Goal: Information Seeking & Learning: Learn about a topic

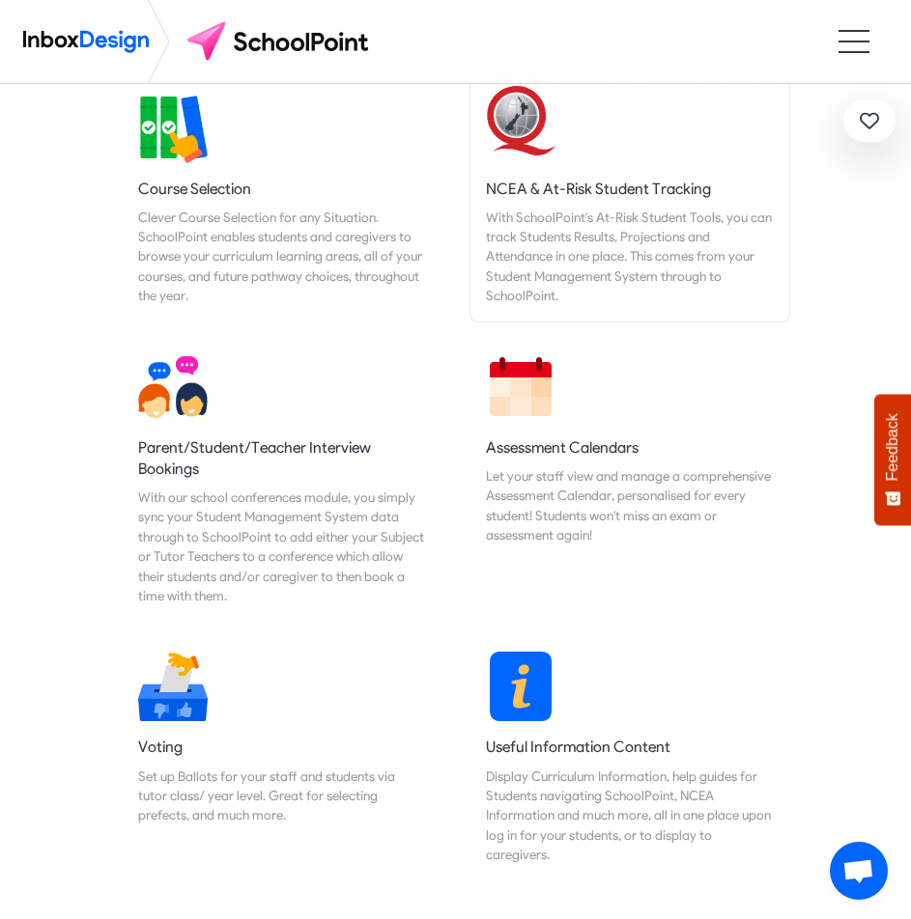
scroll to position [676, 0]
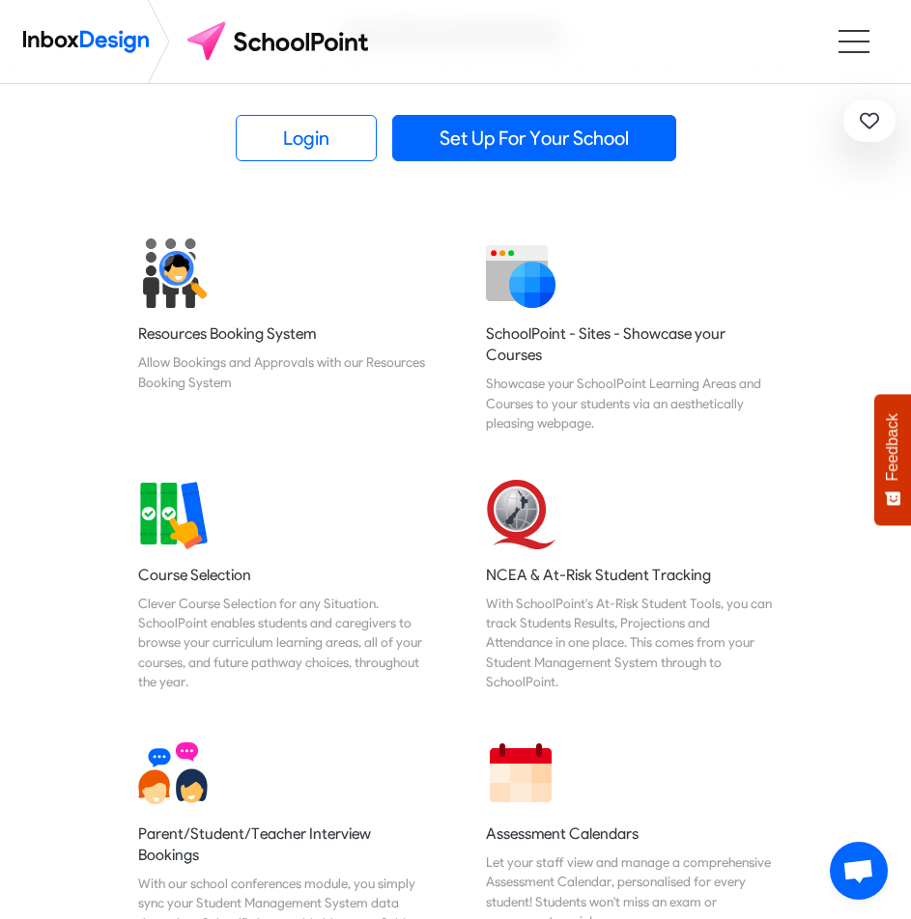
click at [843, 34] on ul at bounding box center [853, 41] width 31 height 23
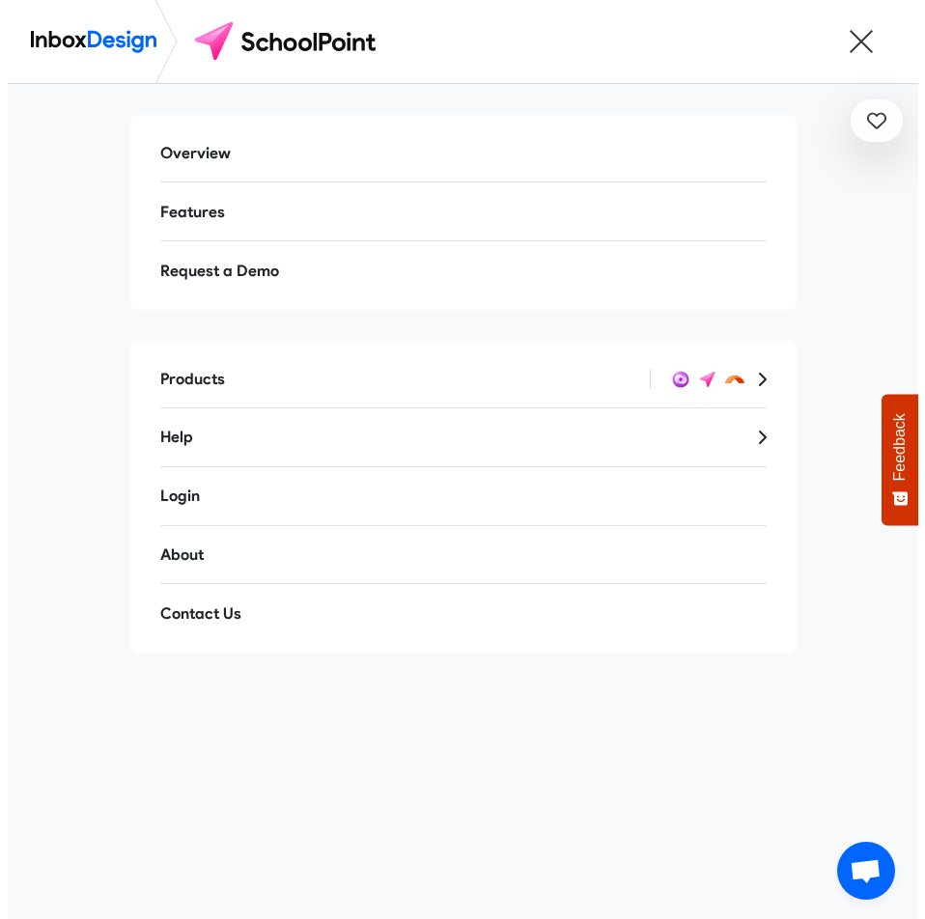
scroll to position [0, 0]
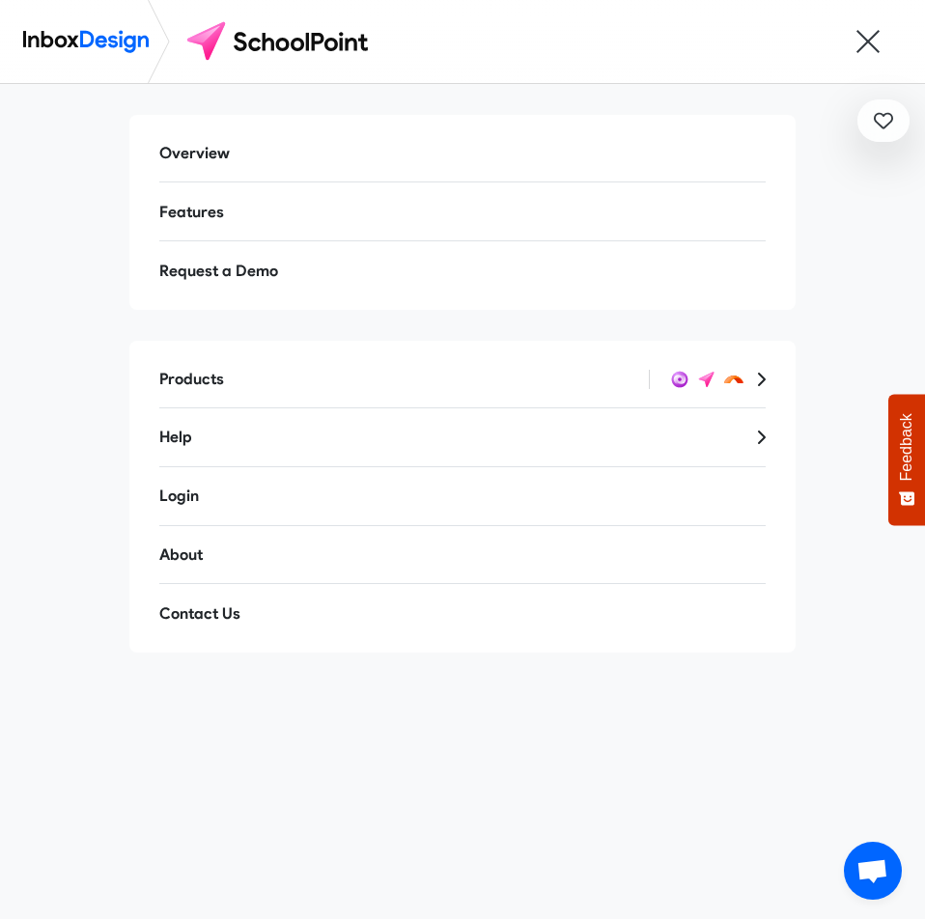
click at [199, 164] on link "Overview" at bounding box center [462, 153] width 637 height 46
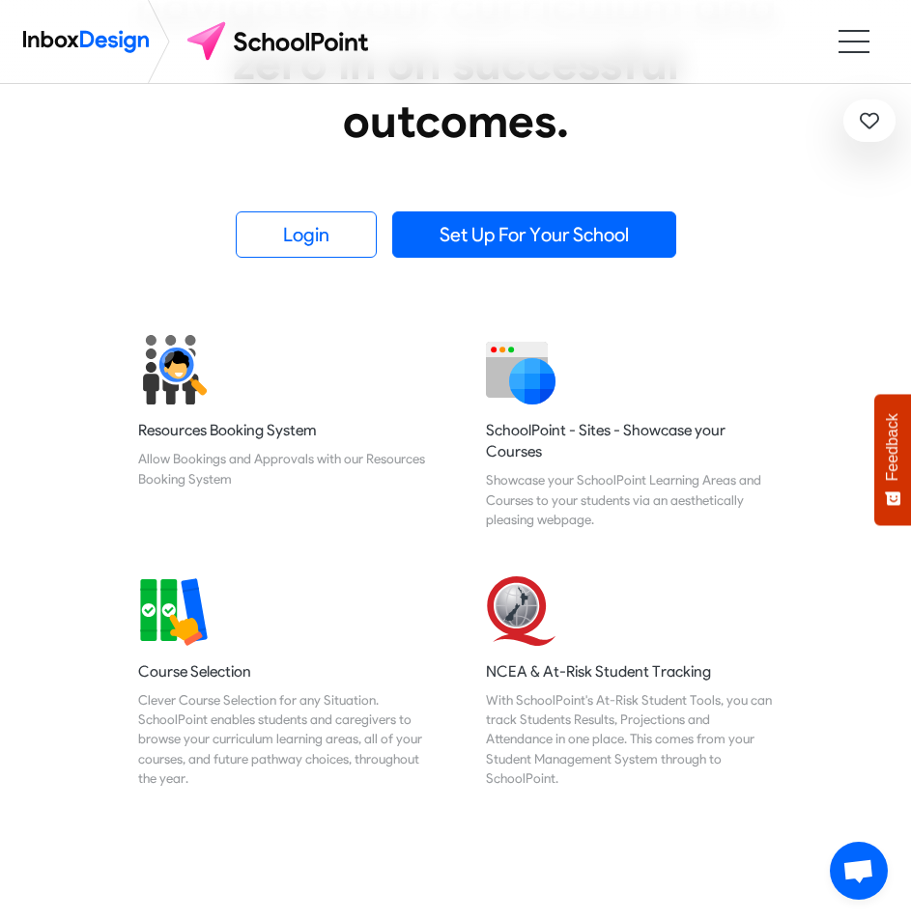
scroll to position [97, 0]
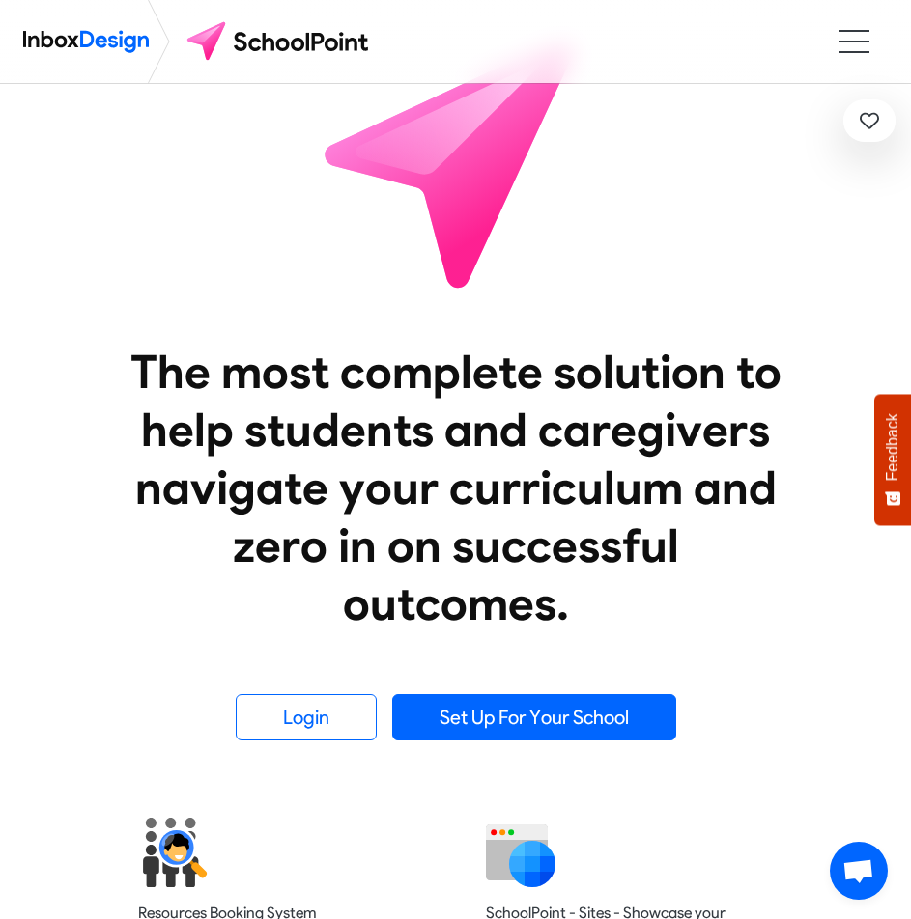
click at [839, 47] on ul at bounding box center [853, 41] width 31 height 23
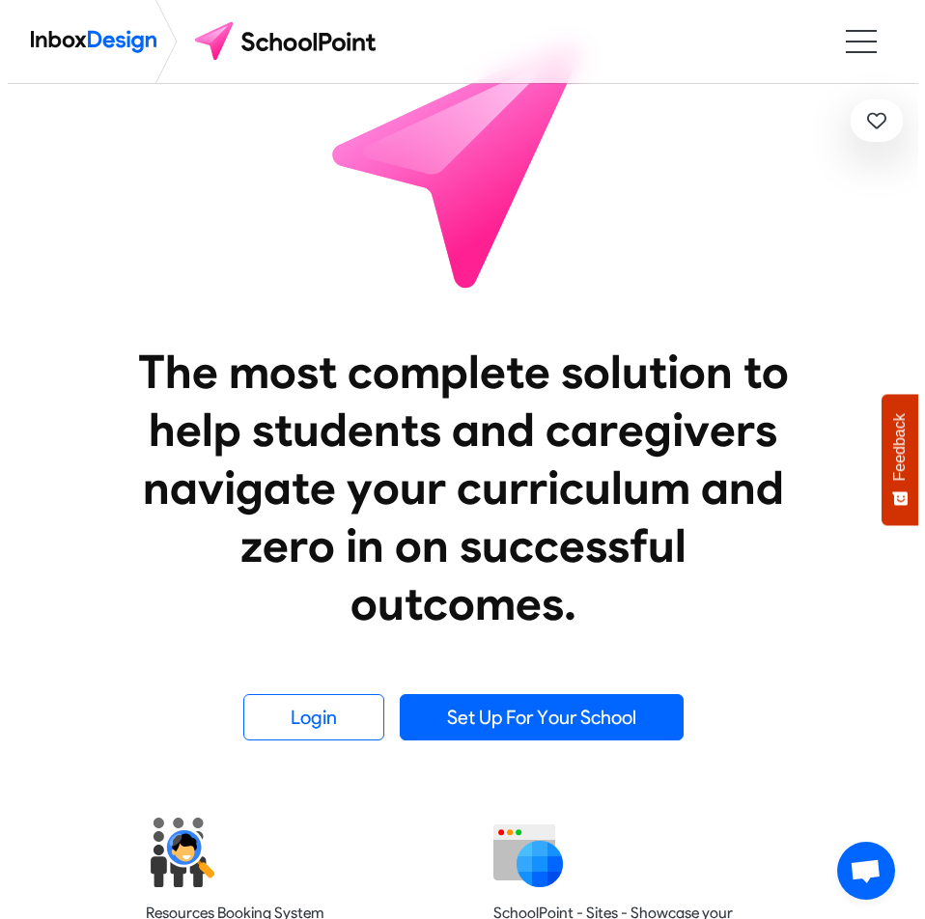
scroll to position [0, 0]
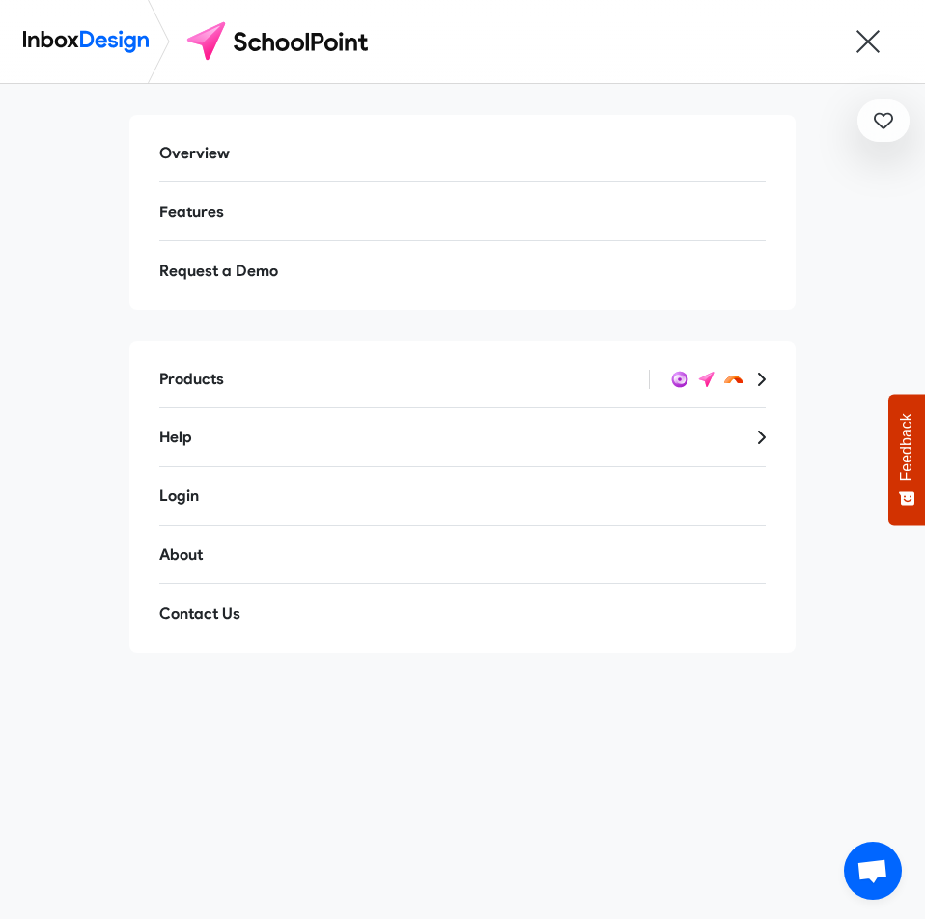
click at [200, 373] on link "Products" at bounding box center [394, 379] width 501 height 46
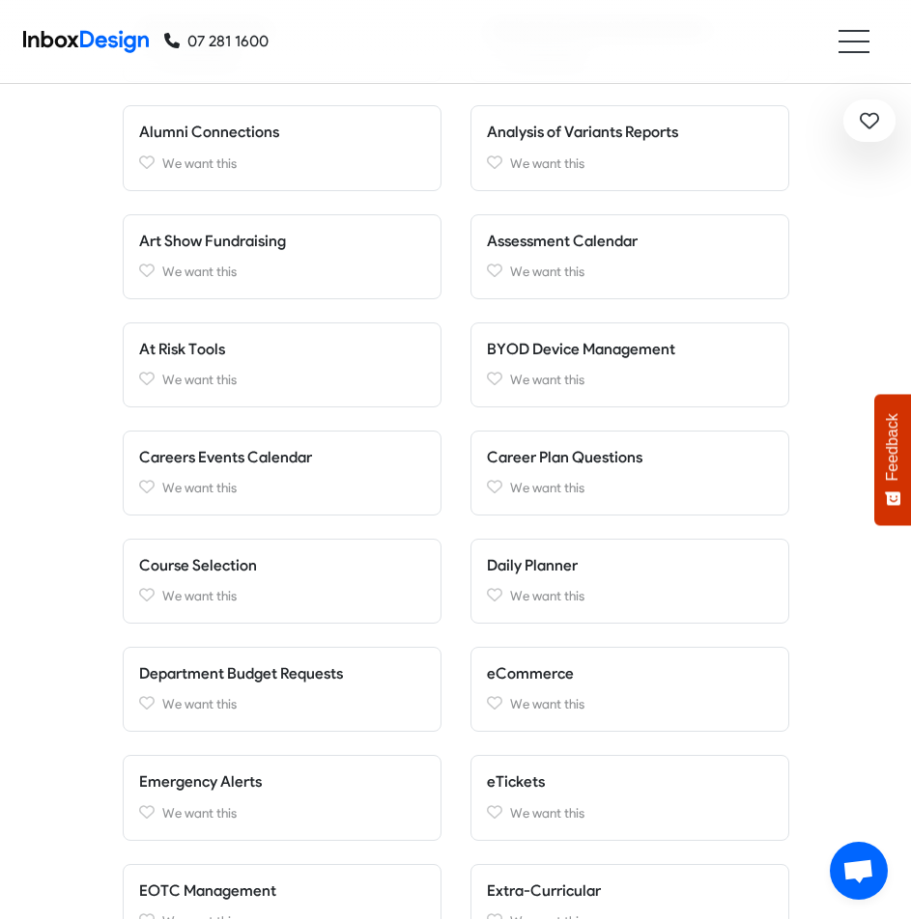
scroll to position [772, 0]
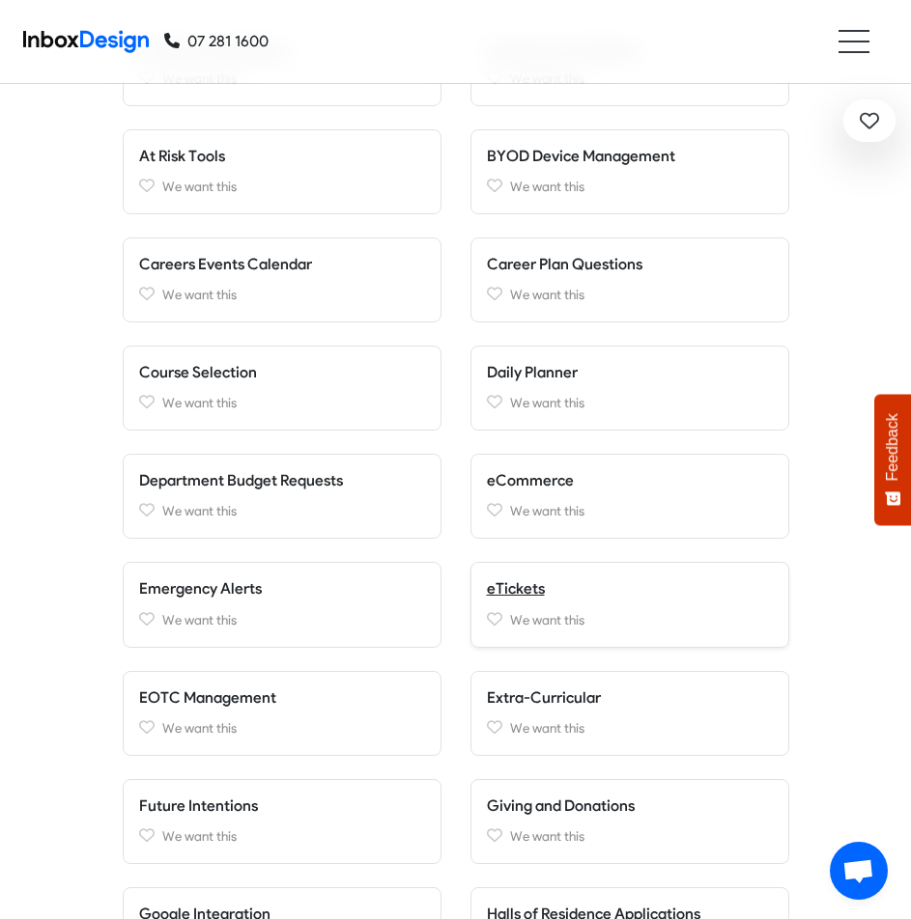
click at [513, 581] on link "eTickets" at bounding box center [516, 588] width 58 height 18
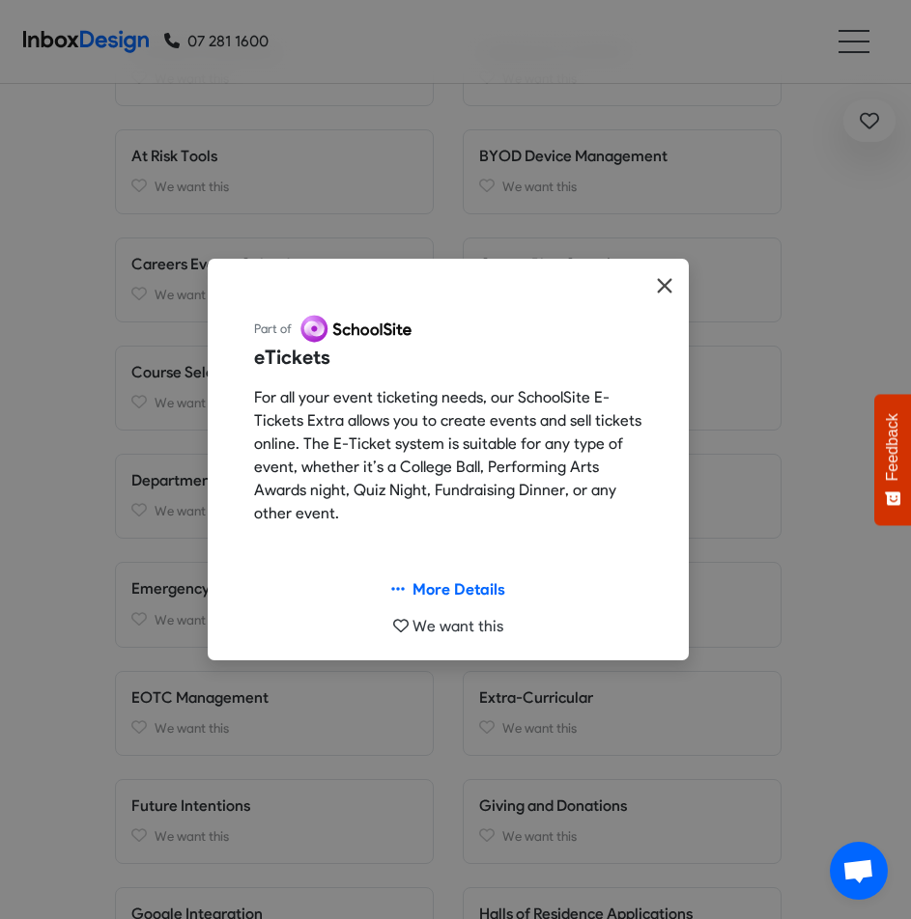
click at [657, 283] on icon "Close" at bounding box center [664, 285] width 17 height 23
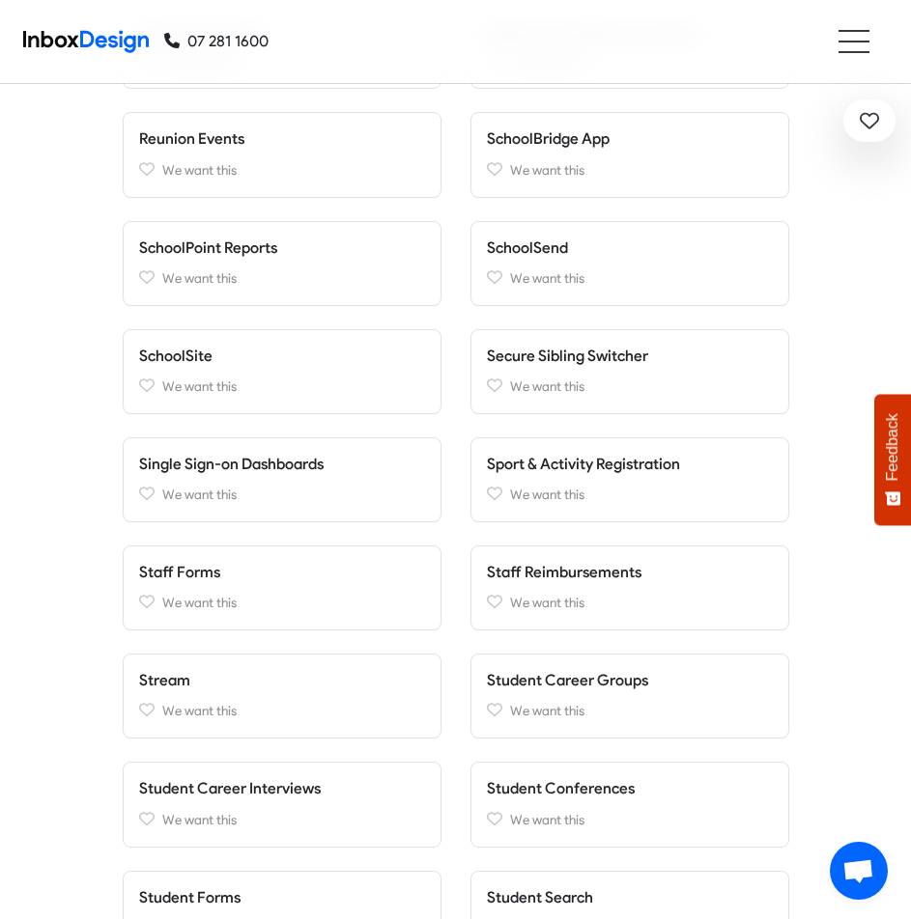
scroll to position [2317, 0]
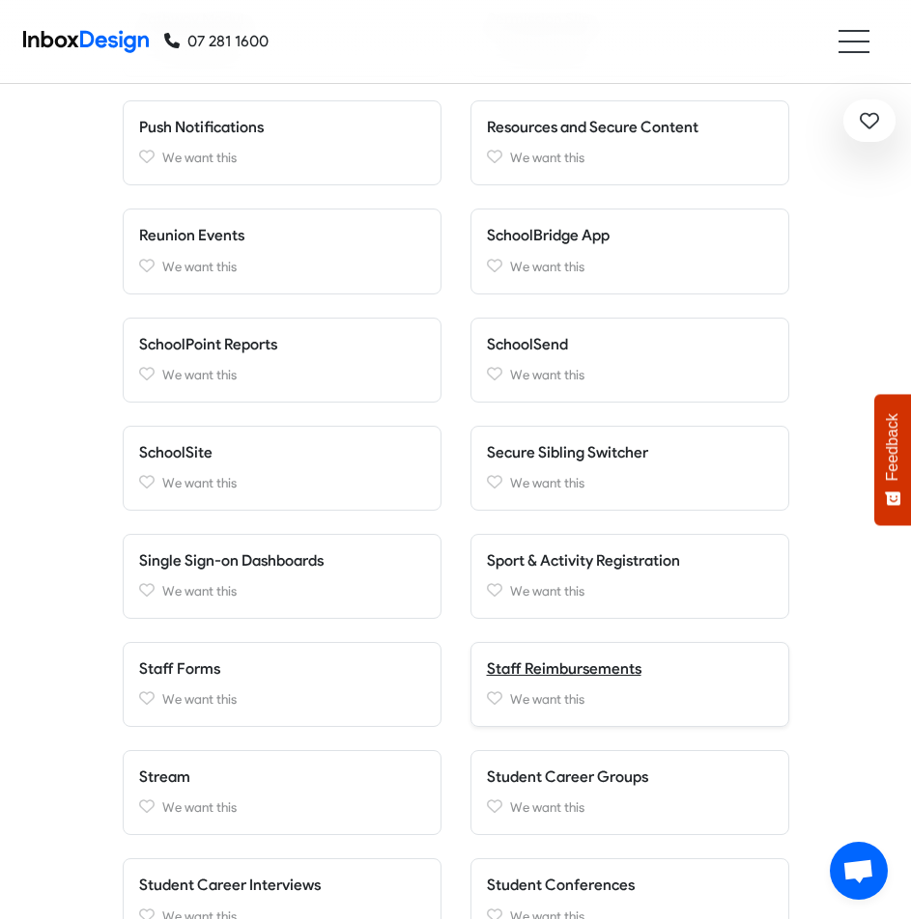
click at [526, 668] on link "Staff Reimbursements" at bounding box center [564, 668] width 154 height 18
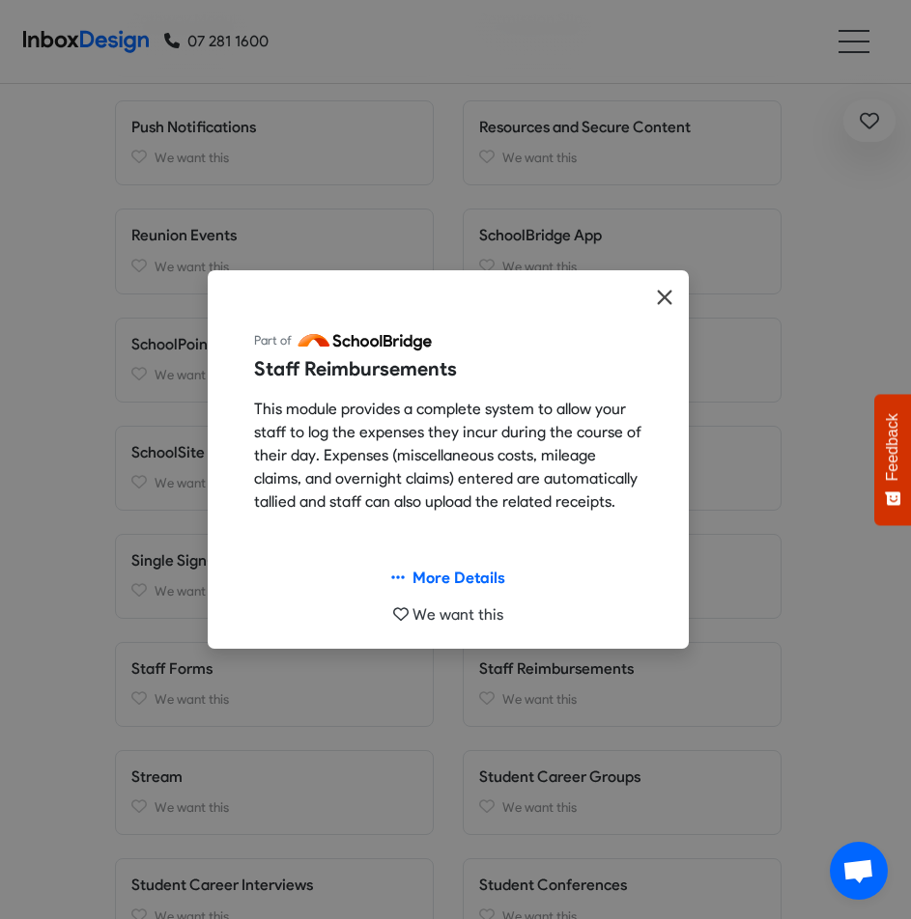
click at [661, 294] on icon "Close" at bounding box center [664, 297] width 14 height 14
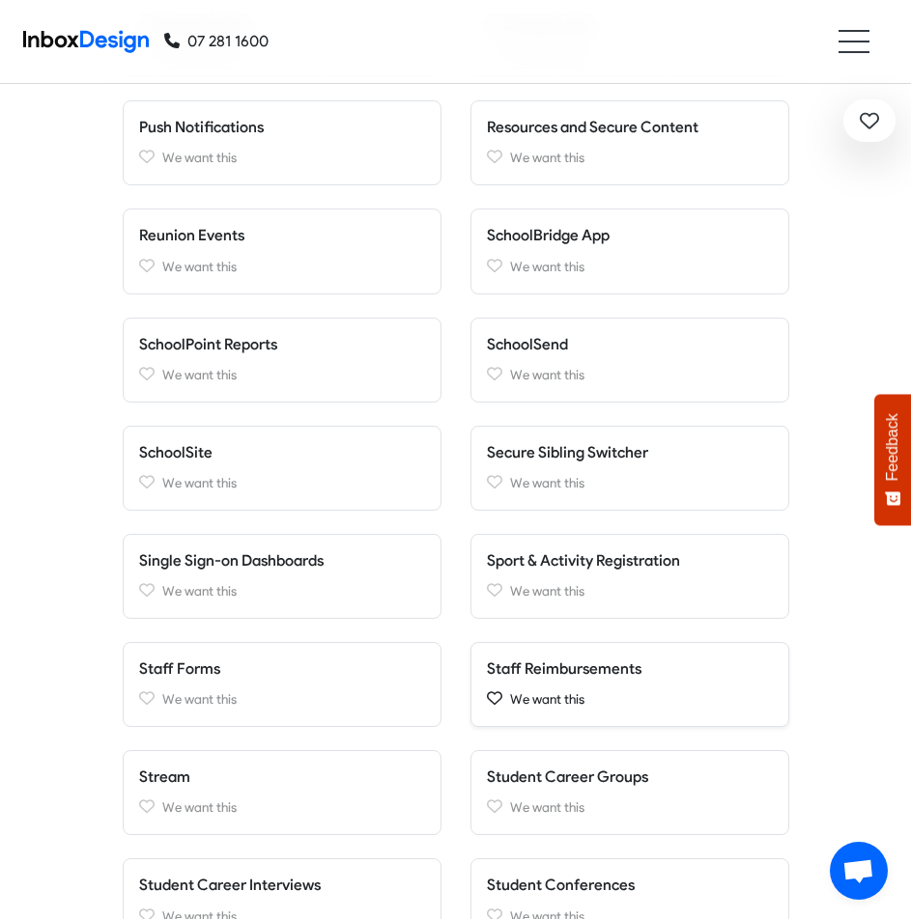
scroll to position [2124, 0]
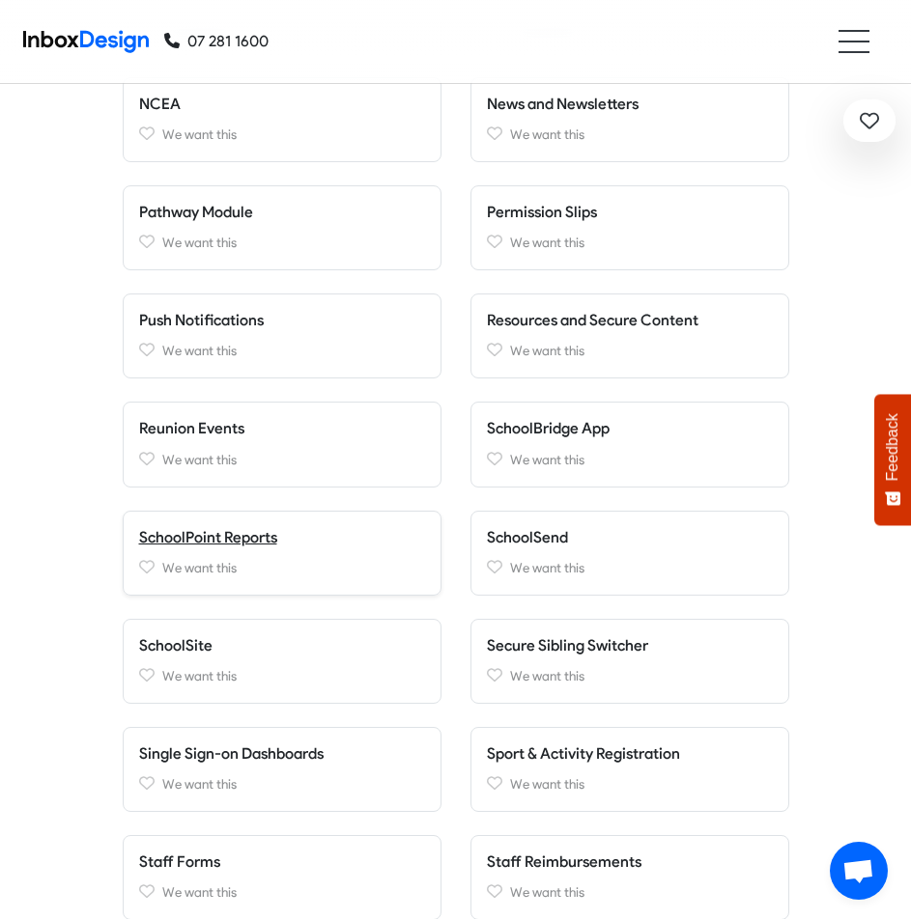
click at [219, 534] on link "SchoolPoint Reports" at bounding box center [208, 537] width 138 height 18
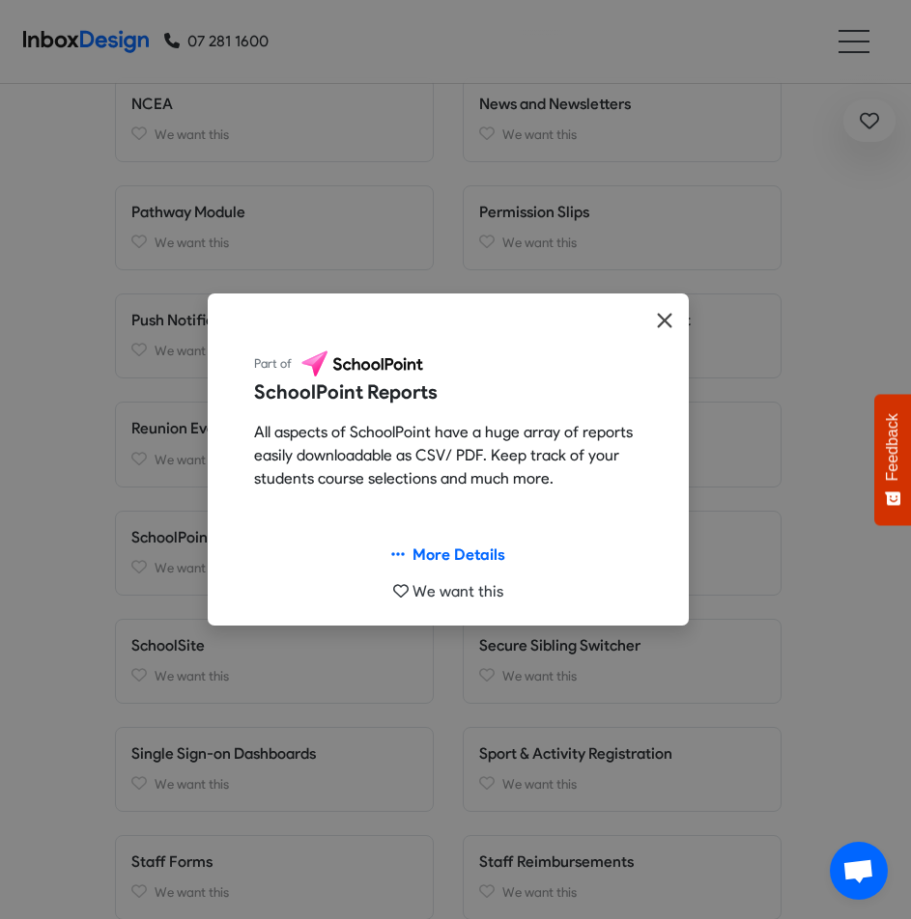
click at [675, 323] on button "Close" at bounding box center [664, 321] width 48 height 55
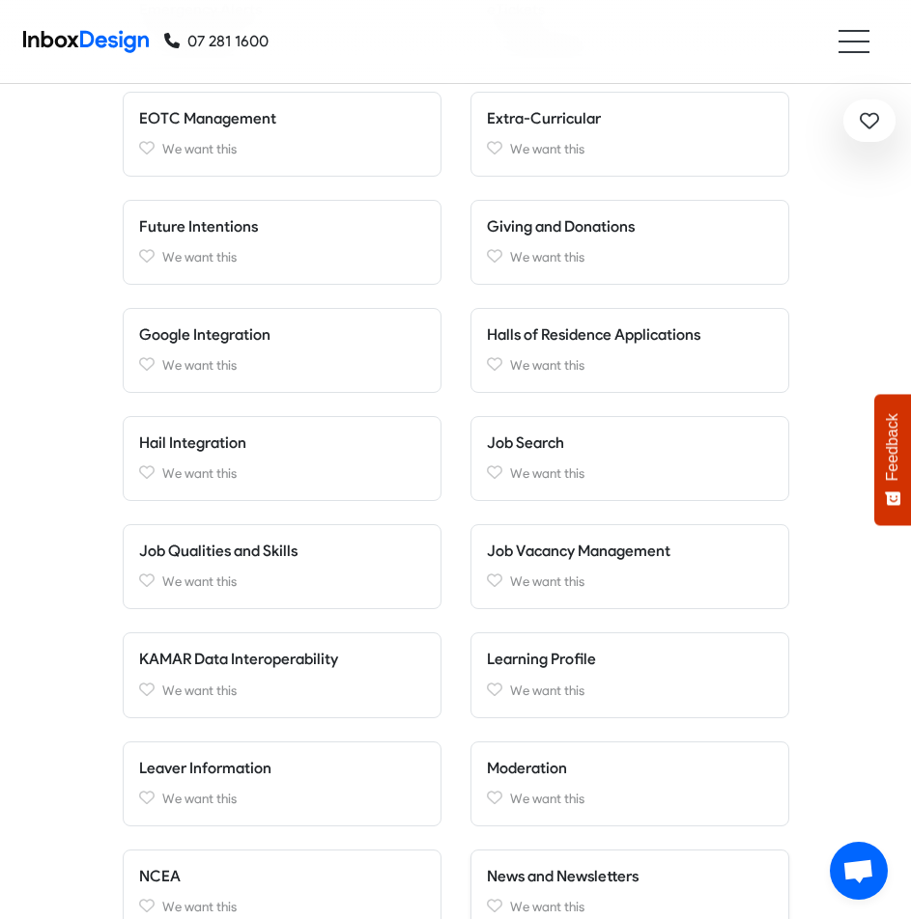
scroll to position [1255, 0]
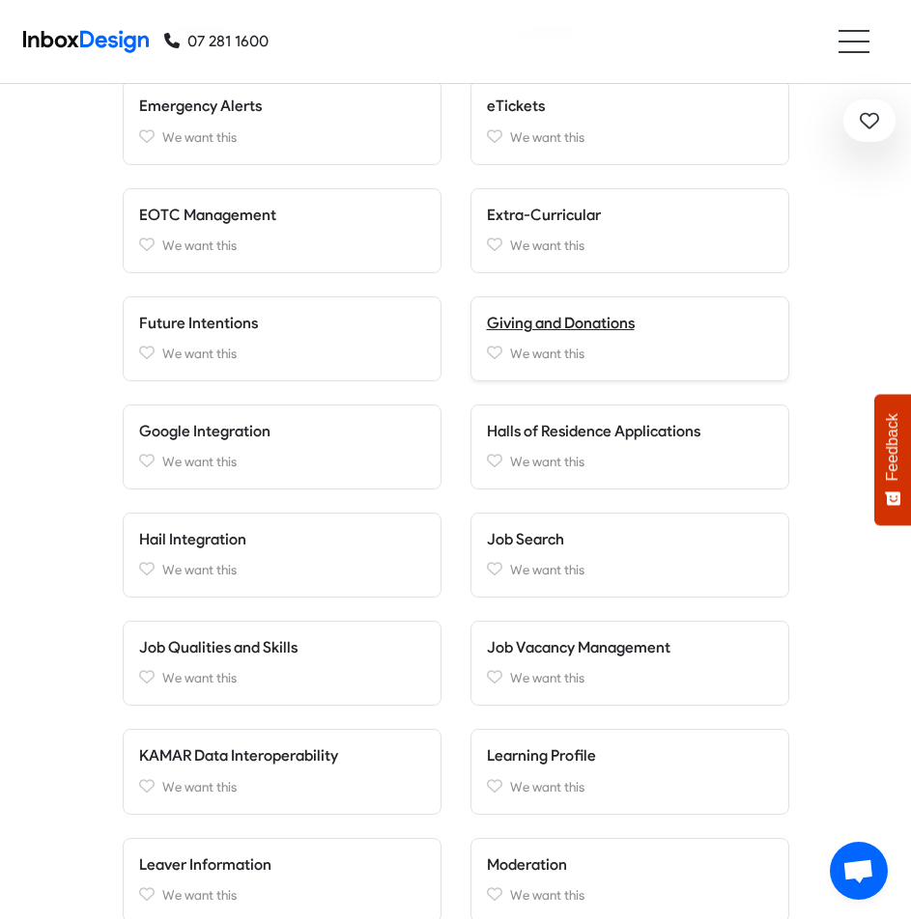
click at [603, 322] on link "Giving and Donations" at bounding box center [561, 323] width 148 height 18
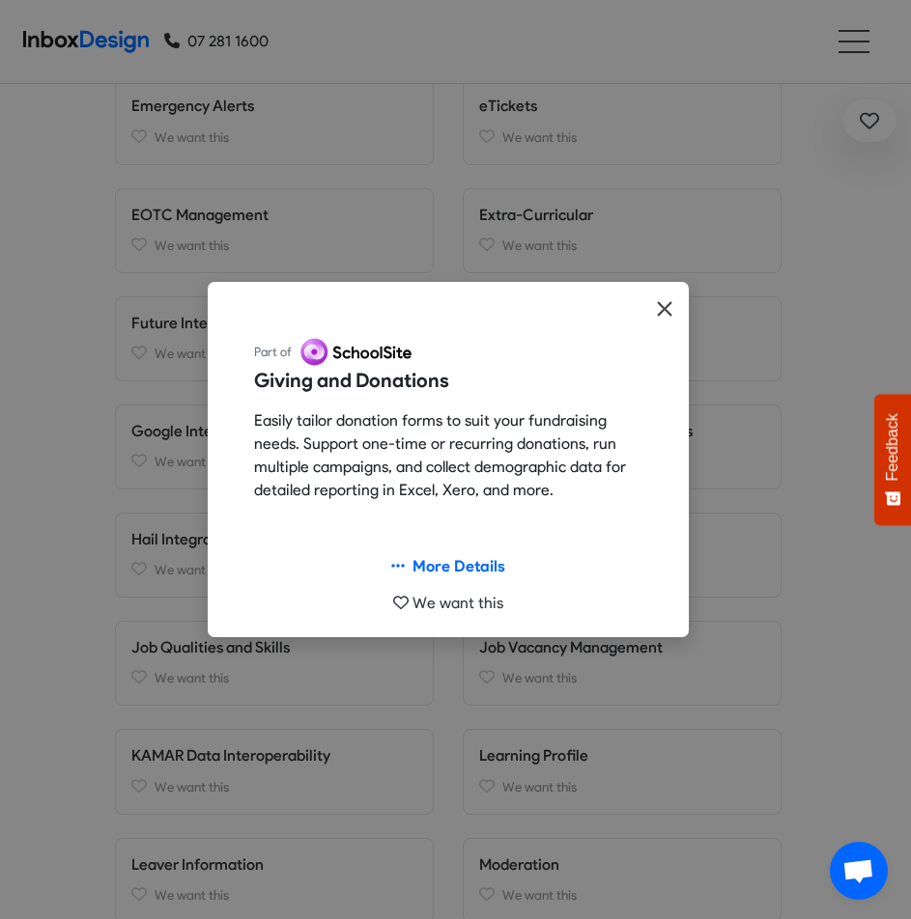
click at [671, 302] on icon "Close" at bounding box center [664, 308] width 14 height 14
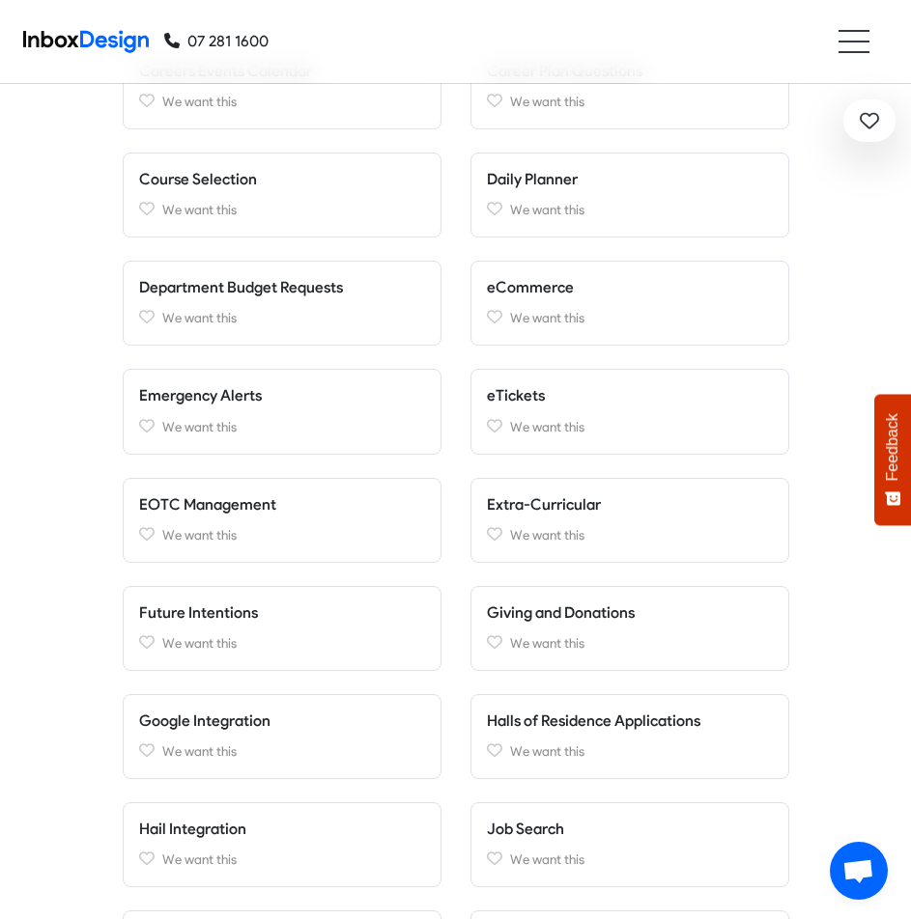
scroll to position [869, 0]
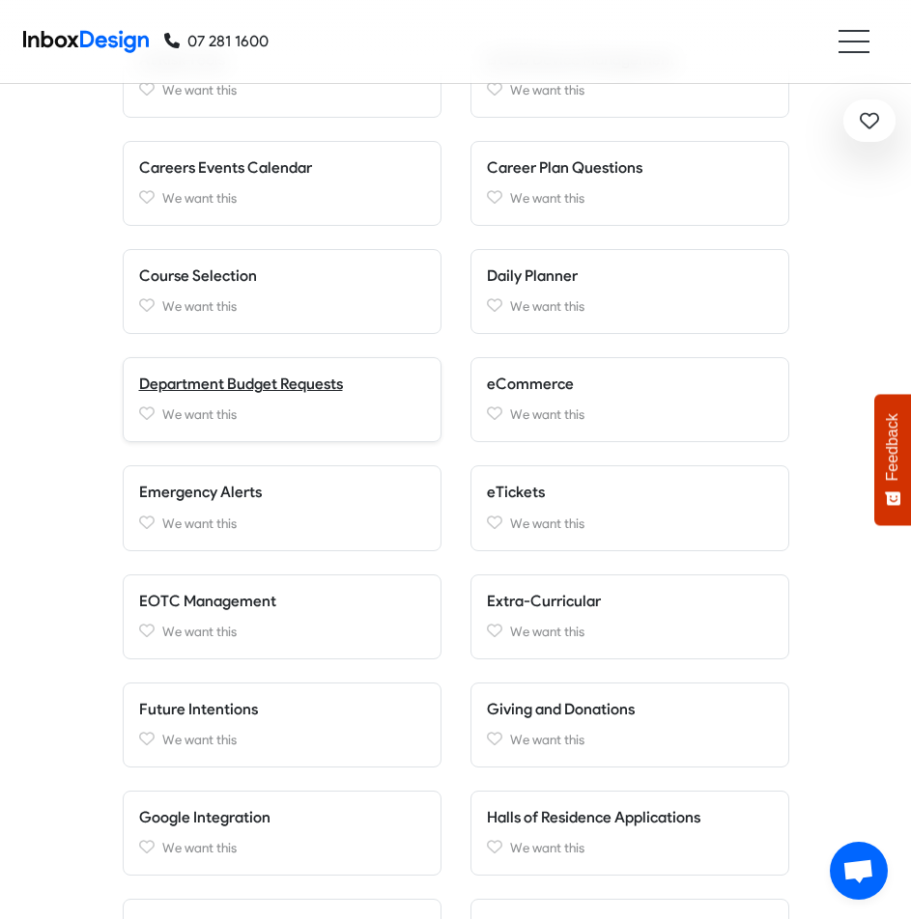
click at [271, 380] on link "Department Budget Requests" at bounding box center [241, 384] width 204 height 18
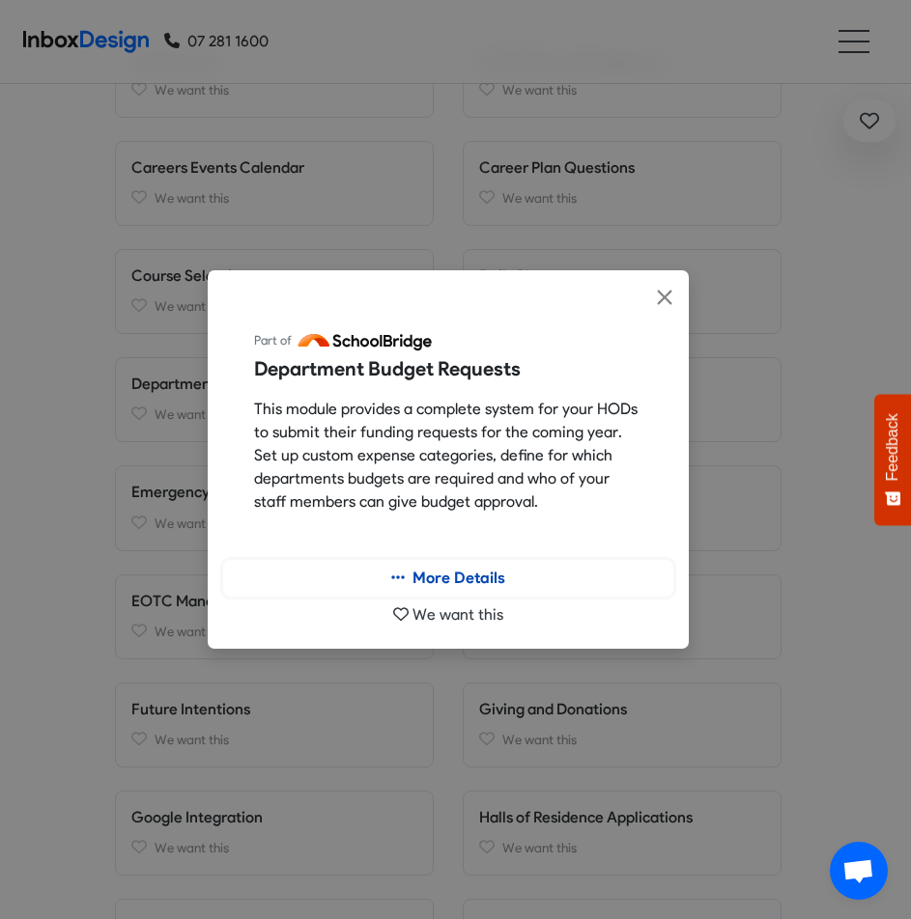
click at [419, 578] on link "More Details" at bounding box center [448, 578] width 450 height 37
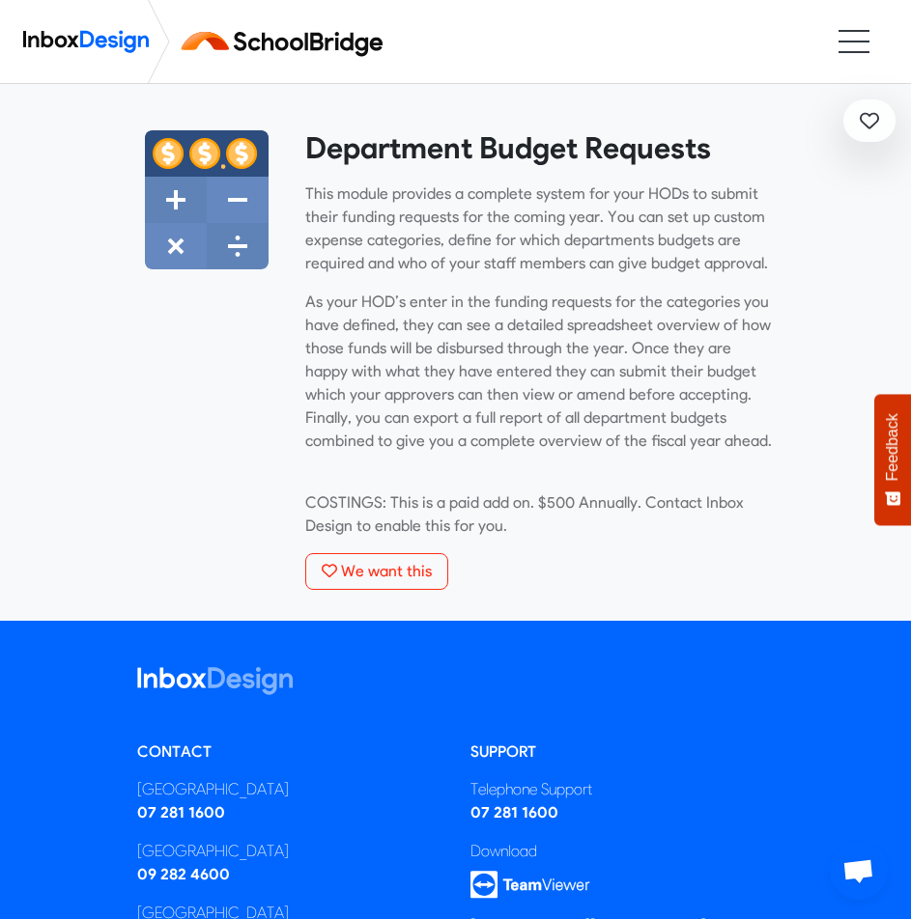
click at [297, 794] on div "[GEOGRAPHIC_DATA]" at bounding box center [289, 789] width 304 height 23
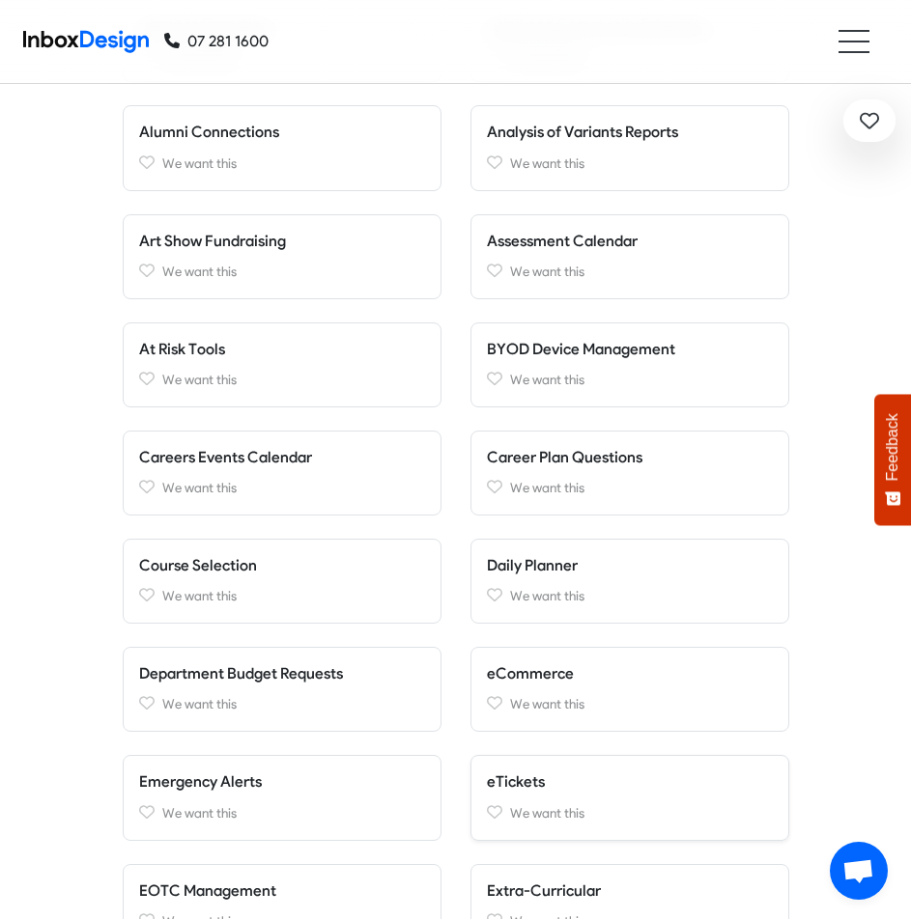
scroll to position [386, 0]
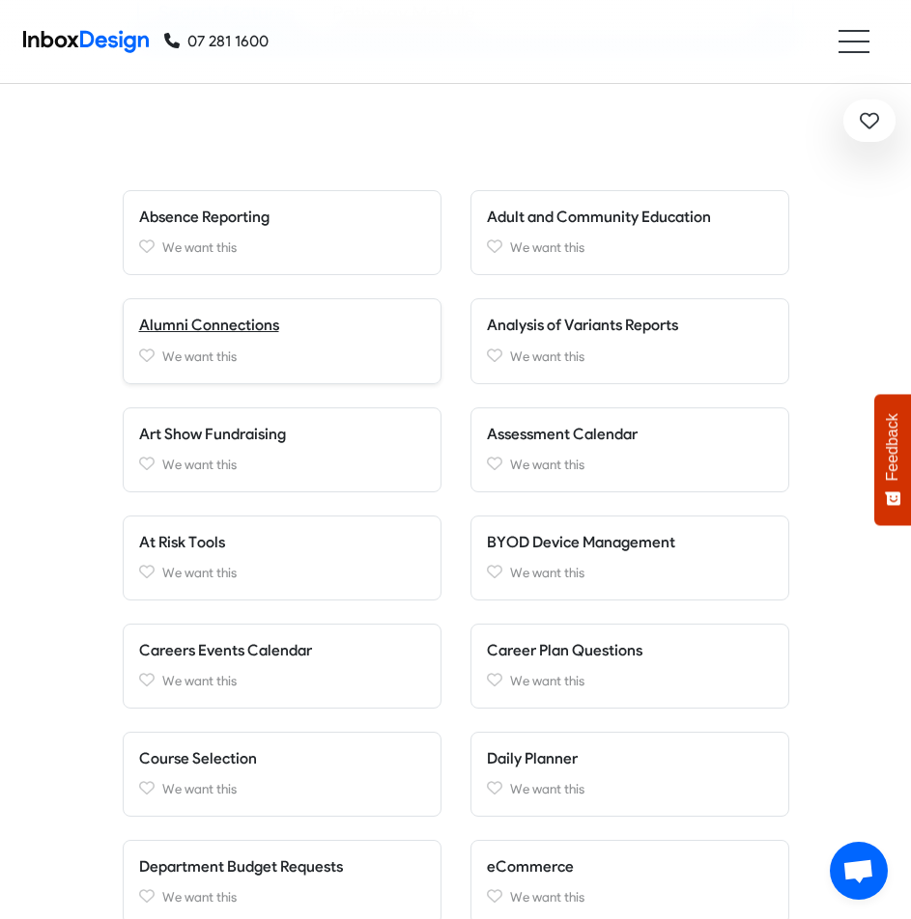
click at [210, 322] on link "Alumni Connections" at bounding box center [209, 325] width 140 height 18
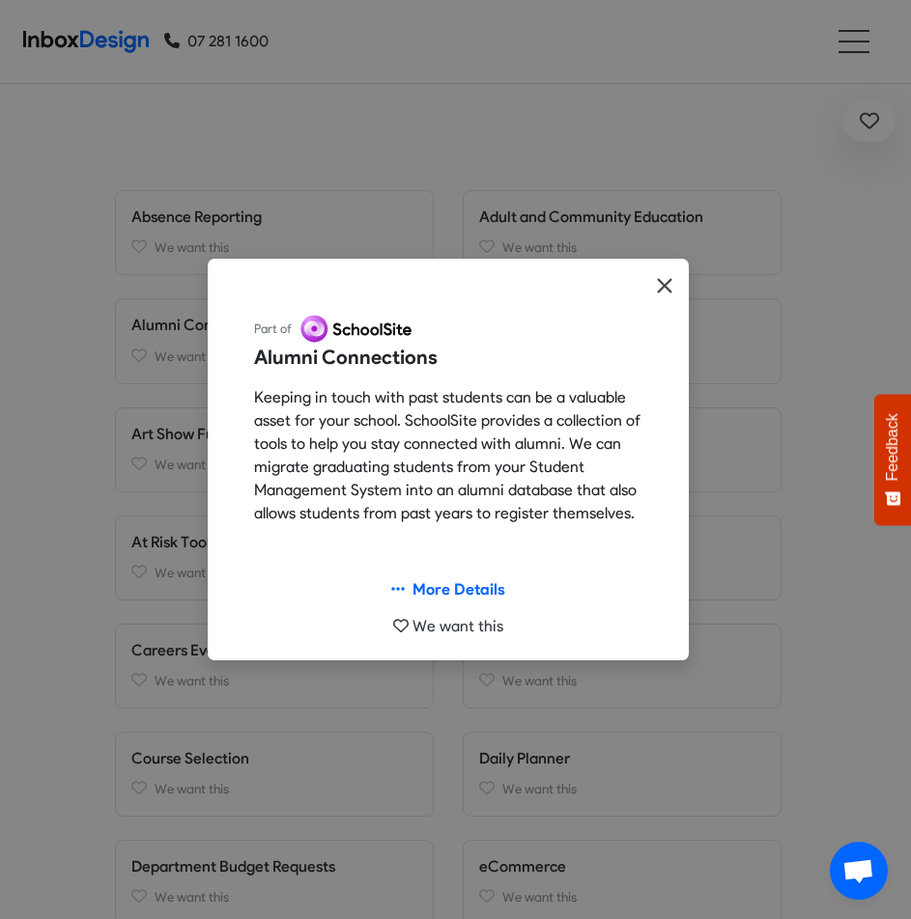
click at [660, 288] on icon "Close" at bounding box center [664, 285] width 14 height 14
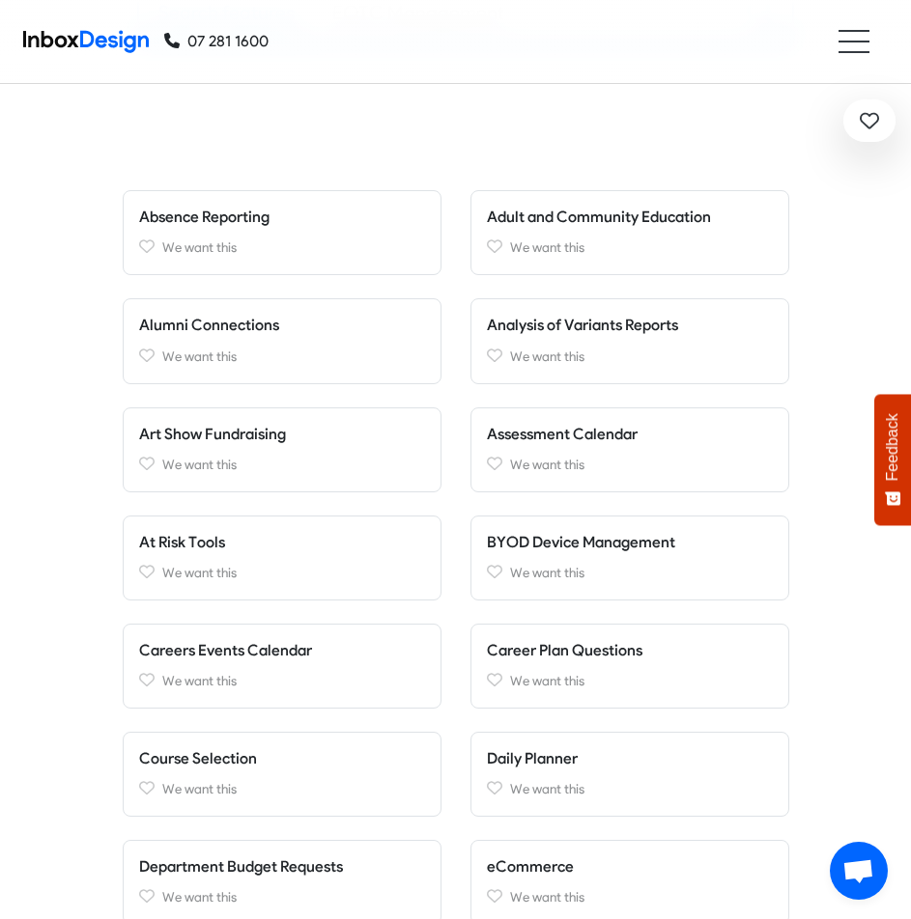
scroll to position [0, 0]
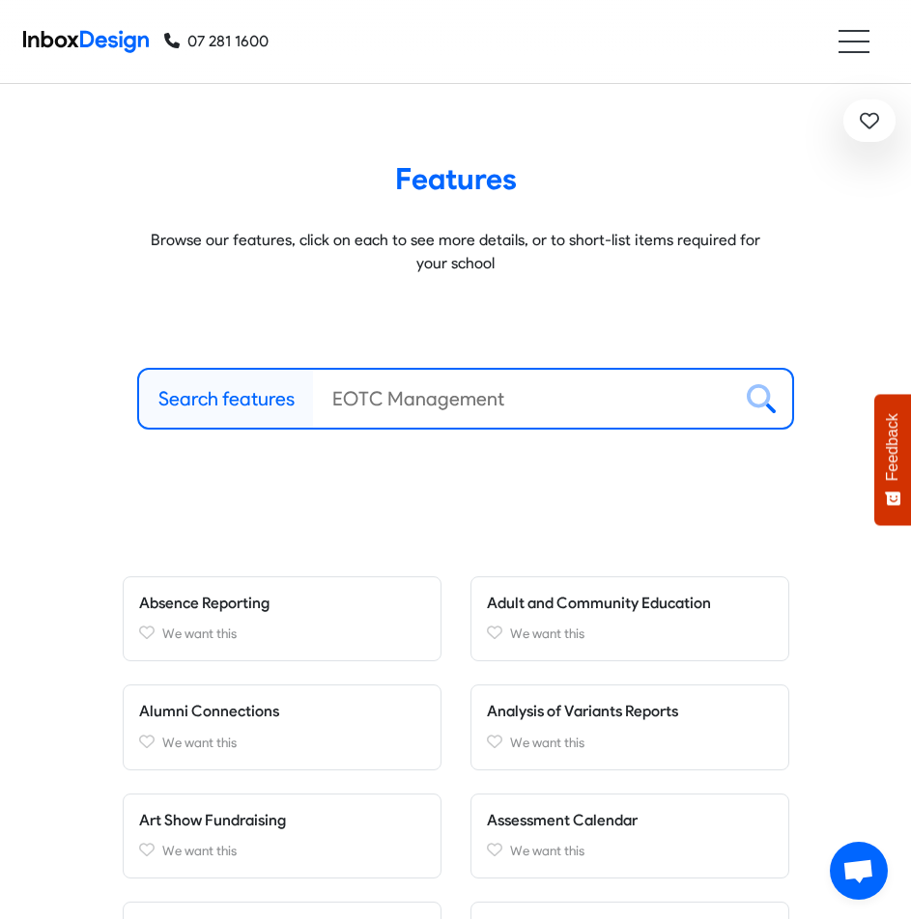
drag, startPoint x: 365, startPoint y: 392, endPoint x: 388, endPoint y: 390, distance: 23.3
click at [364, 392] on input "Search features" at bounding box center [522, 399] width 418 height 58
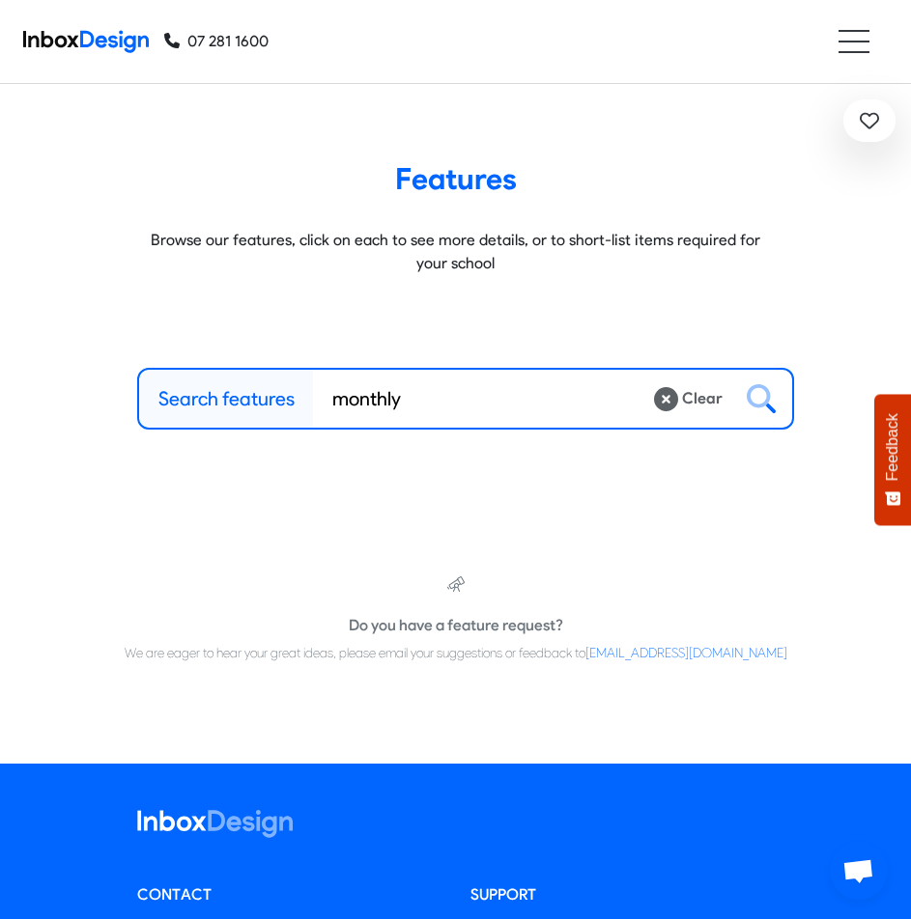
drag, startPoint x: 394, startPoint y: 390, endPoint x: 328, endPoint y: 390, distance: 65.7
click at [328, 390] on input "monthly" at bounding box center [483, 399] width 340 height 58
type input "premium"
click at [754, 397] on icon at bounding box center [760, 398] width 29 height 29
drag, startPoint x: 387, startPoint y: 406, endPoint x: 333, endPoint y: 406, distance: 54.1
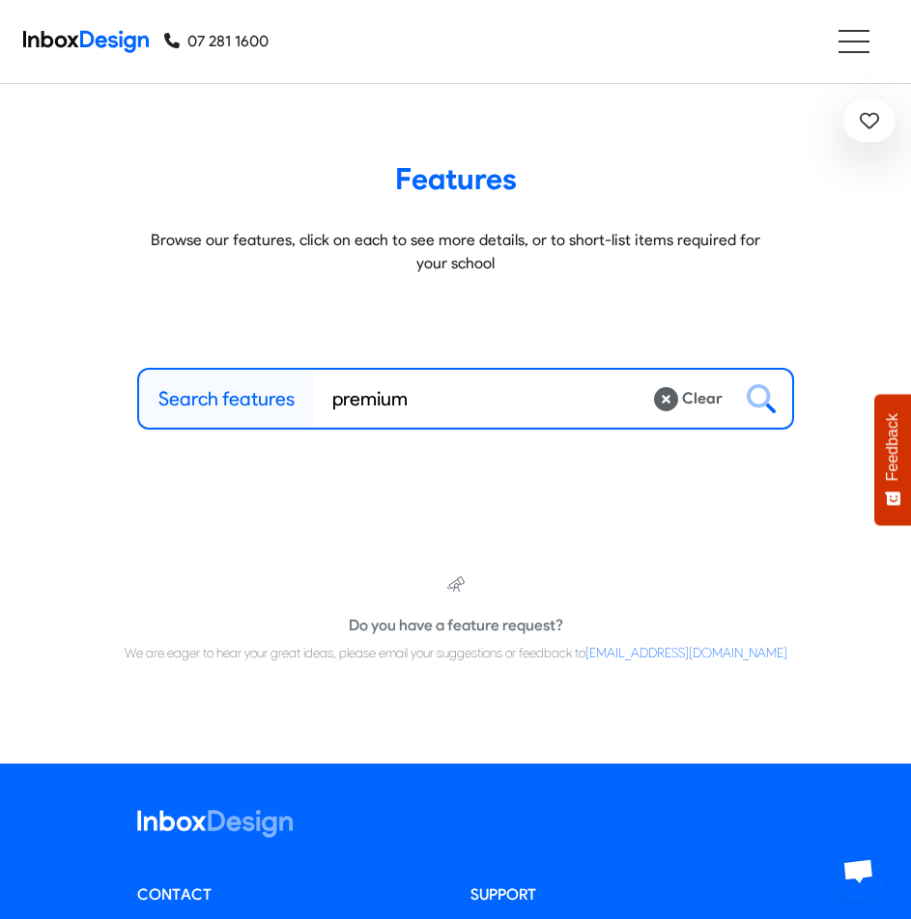
click at [333, 406] on input "premium" at bounding box center [483, 399] width 340 height 58
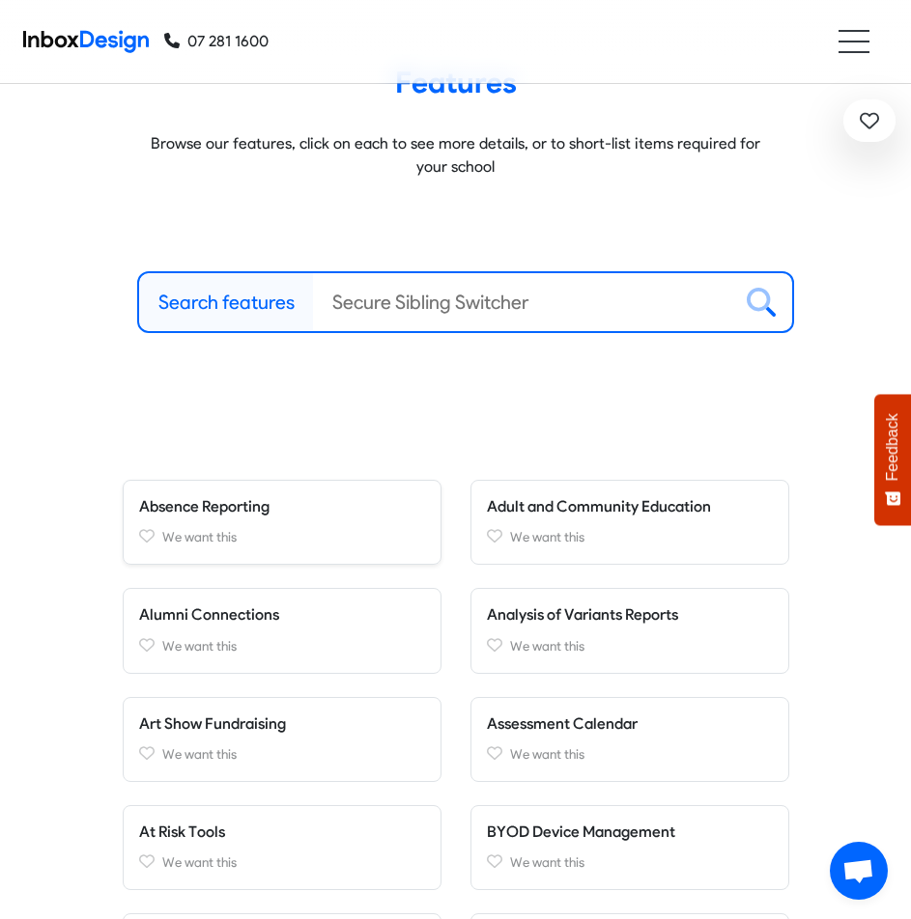
scroll to position [193, 0]
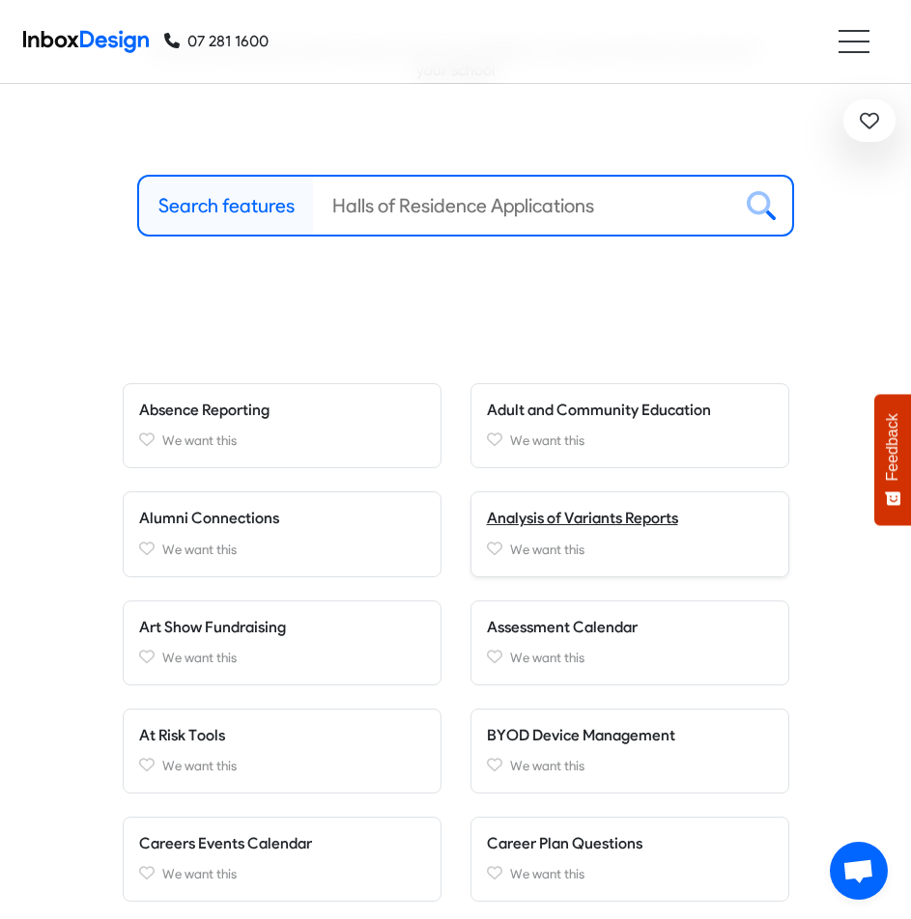
click at [551, 512] on link "Analysis of Variants Reports" at bounding box center [582, 518] width 191 height 18
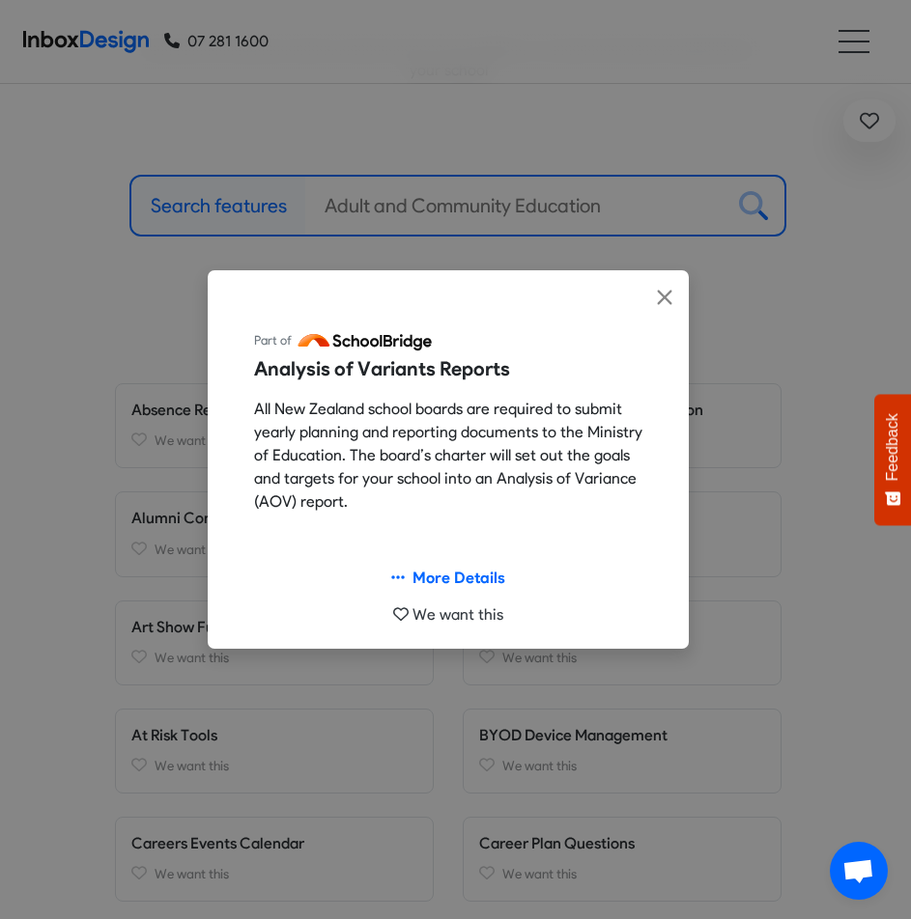
click at [391, 789] on div "Part of Analysis of Variants Reports All New Zealand school boards are required…" at bounding box center [455, 459] width 911 height 919
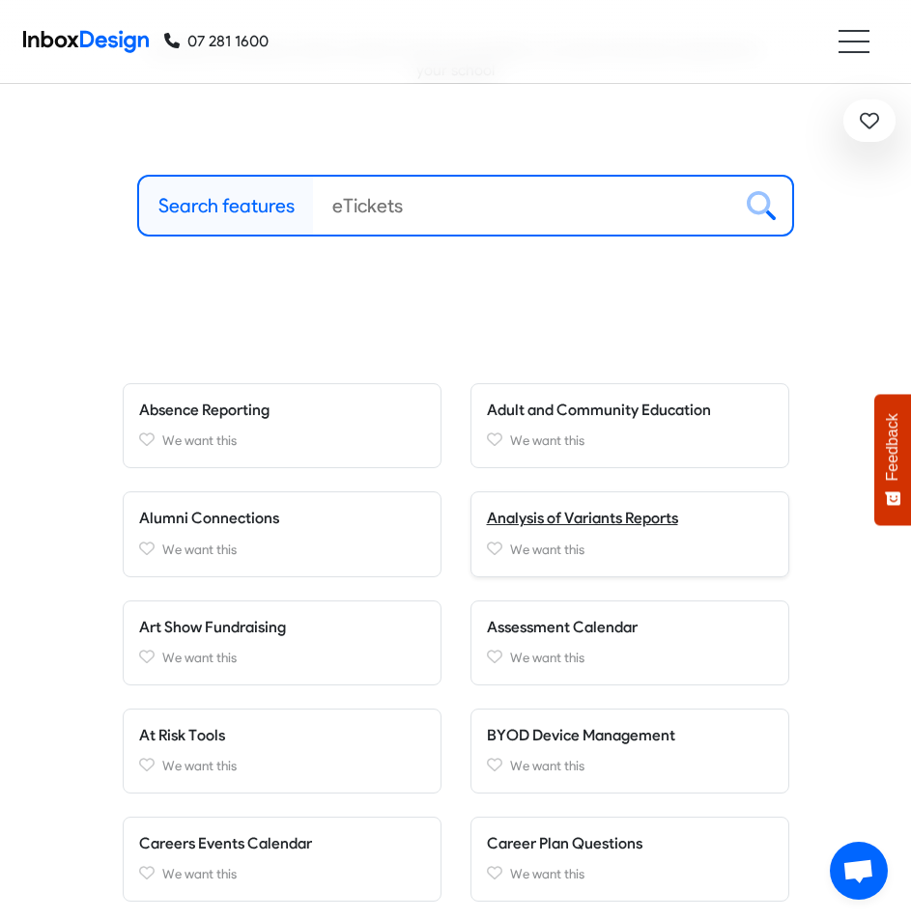
click at [541, 519] on link "Analysis of Variants Reports" at bounding box center [582, 518] width 191 height 18
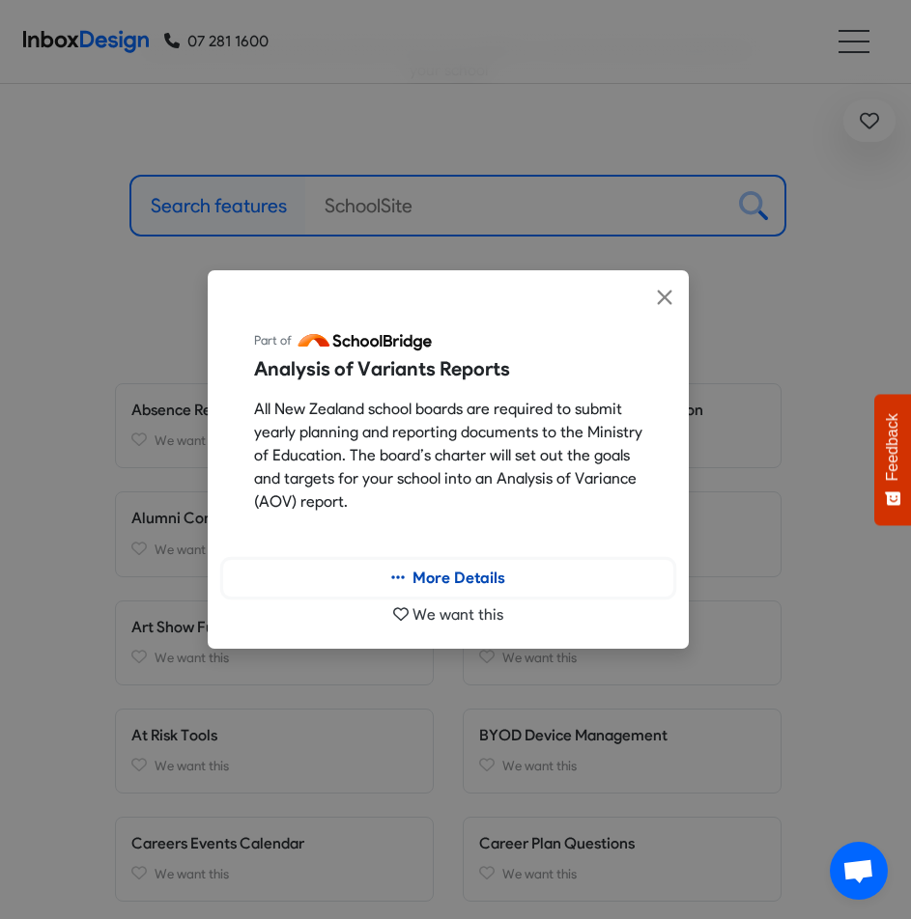
click at [483, 572] on link "More Details" at bounding box center [448, 578] width 450 height 37
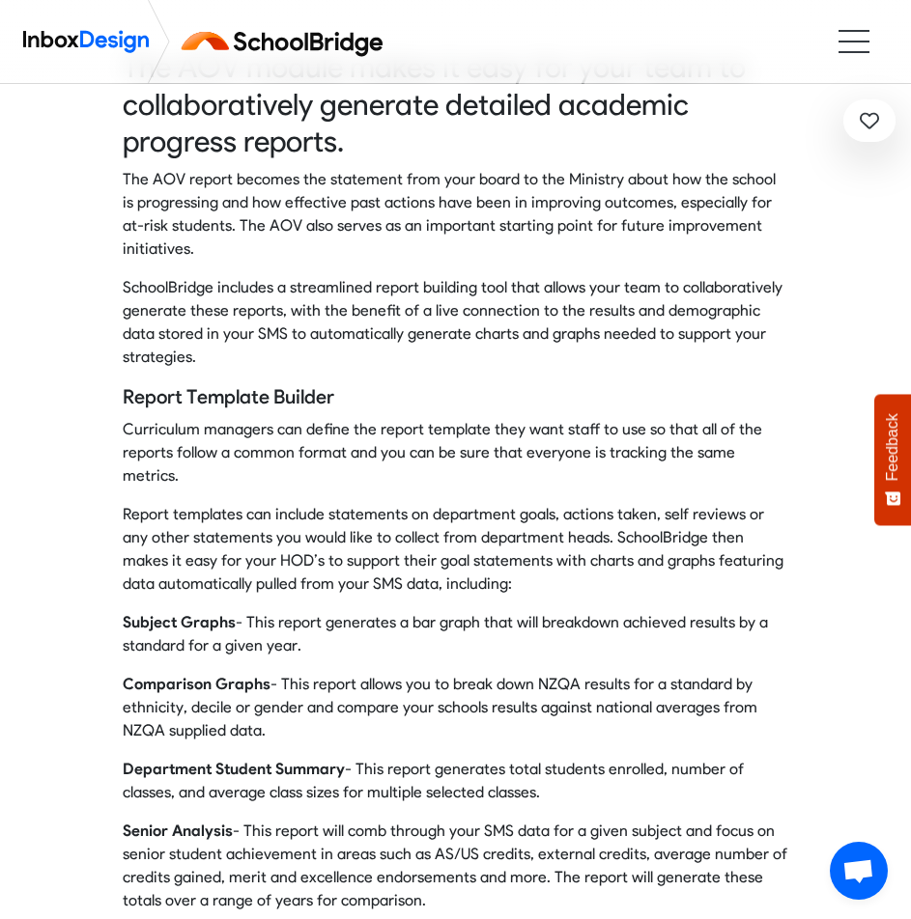
scroll to position [290, 0]
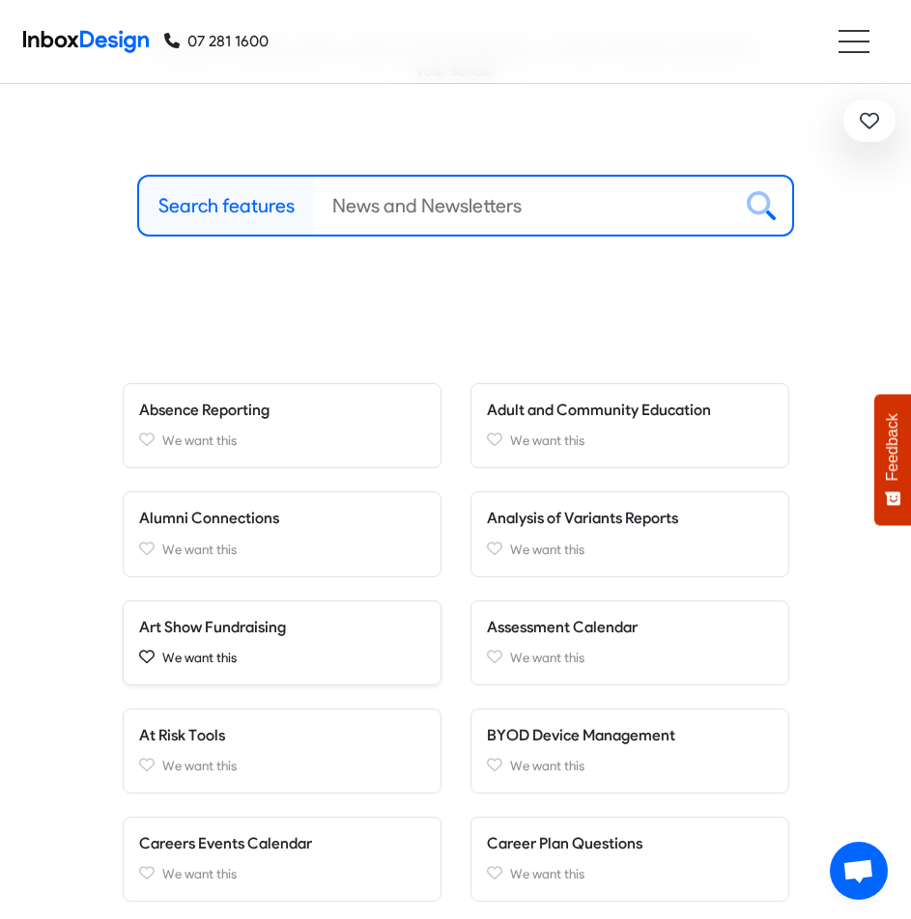
scroll to position [290, 0]
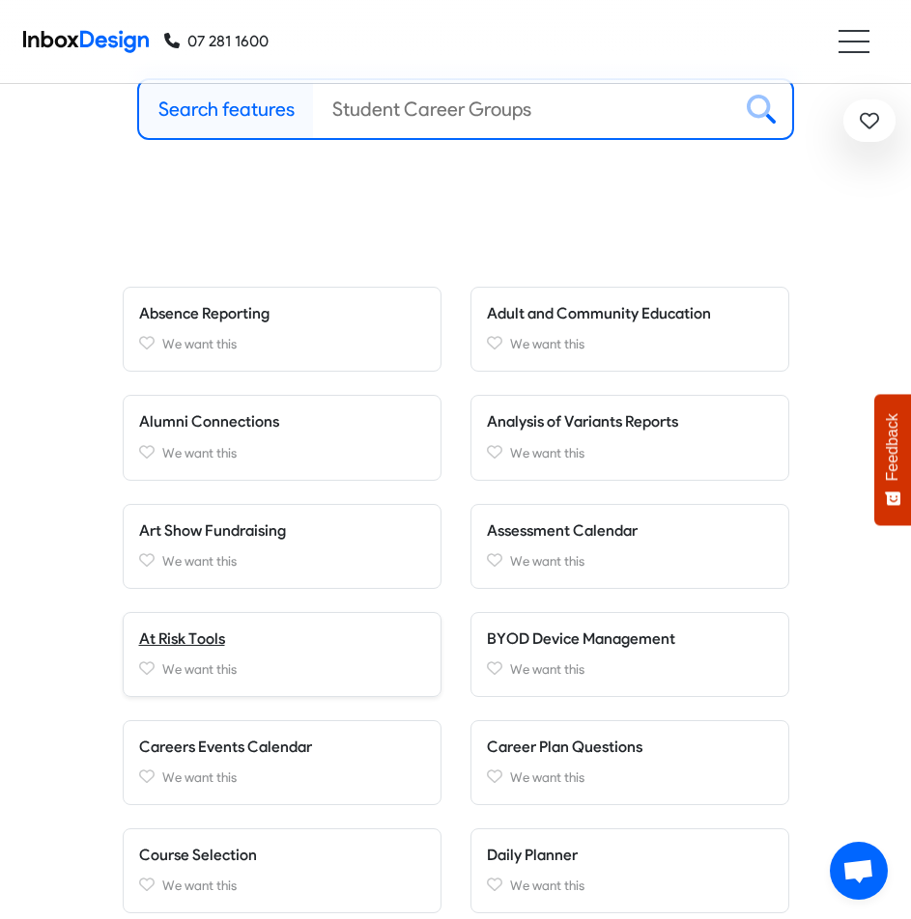
click at [182, 639] on link "At Risk Tools" at bounding box center [182, 639] width 86 height 18
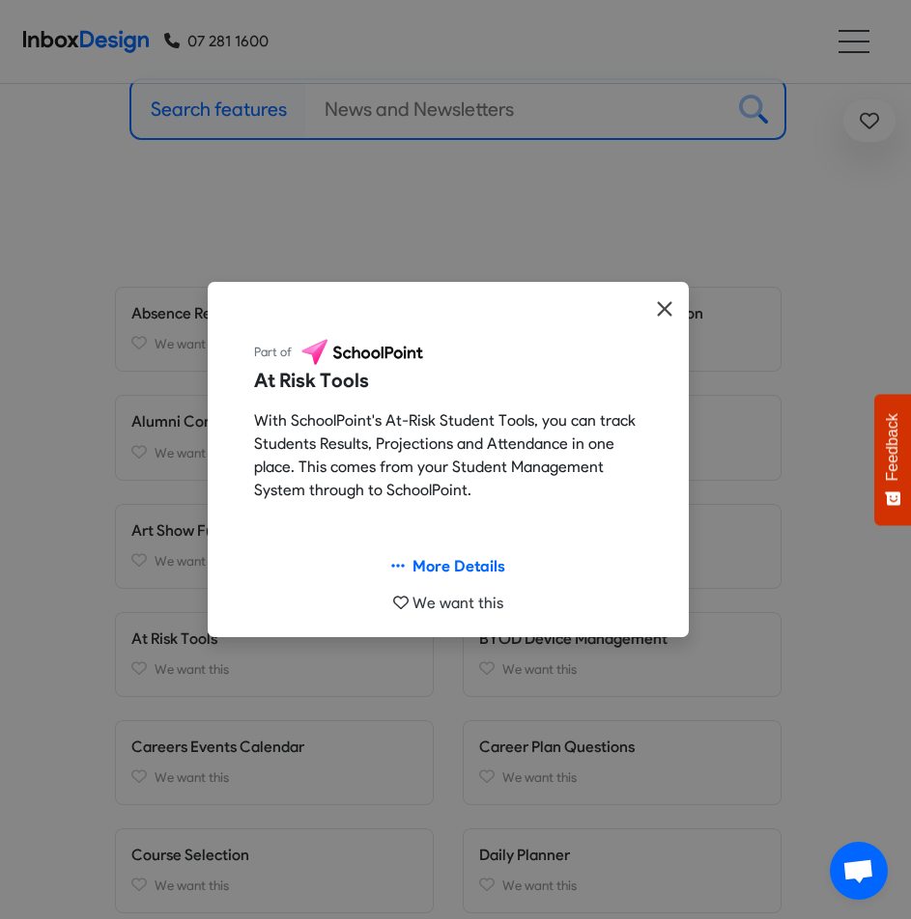
click at [659, 302] on icon "Close" at bounding box center [664, 308] width 14 height 14
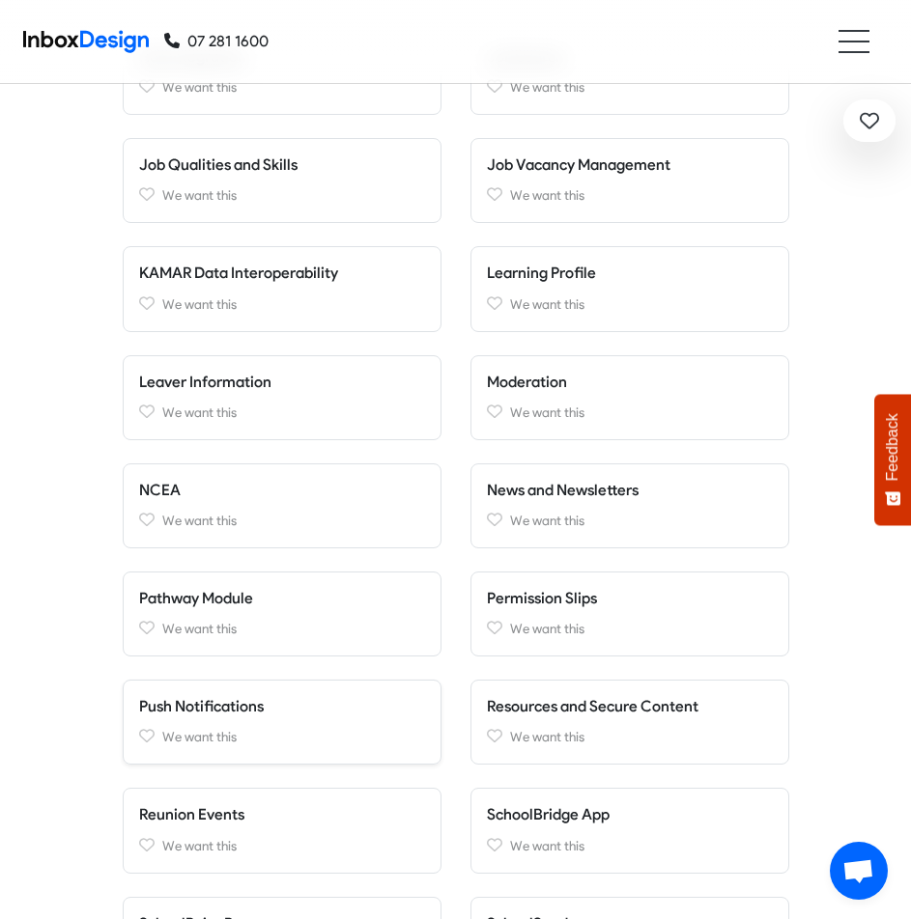
scroll to position [1835, 0]
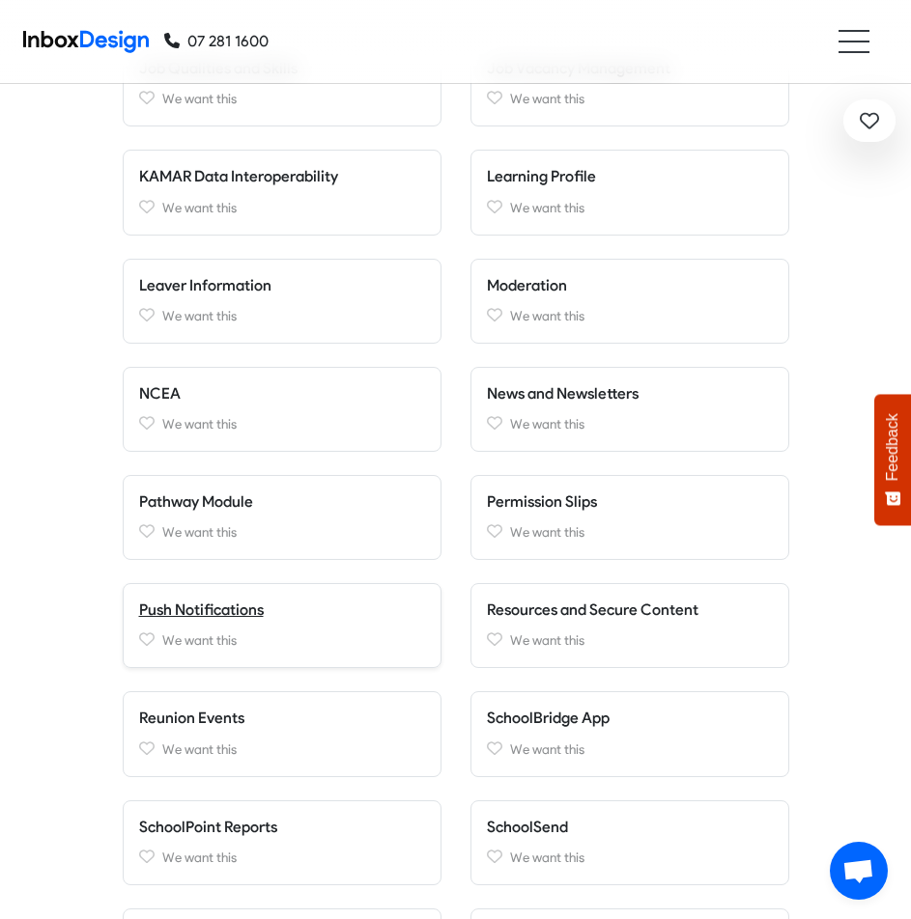
click at [217, 608] on link "Push Notifications" at bounding box center [201, 610] width 125 height 18
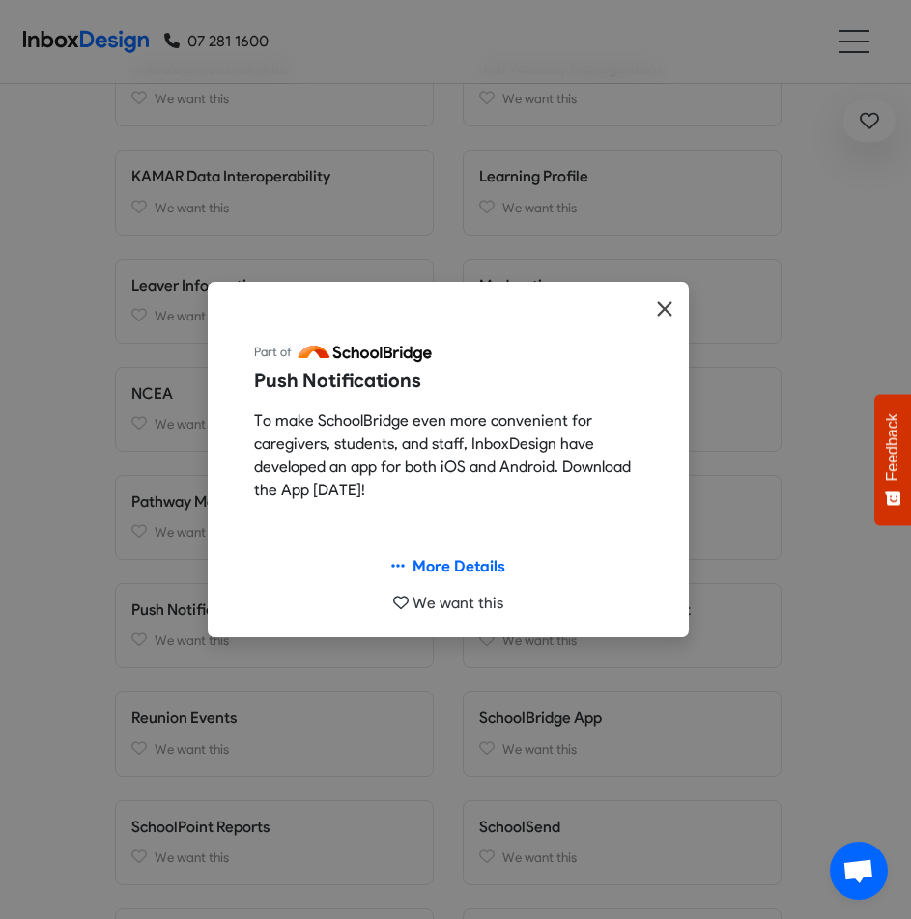
click at [668, 309] on icon "Close" at bounding box center [664, 308] width 17 height 23
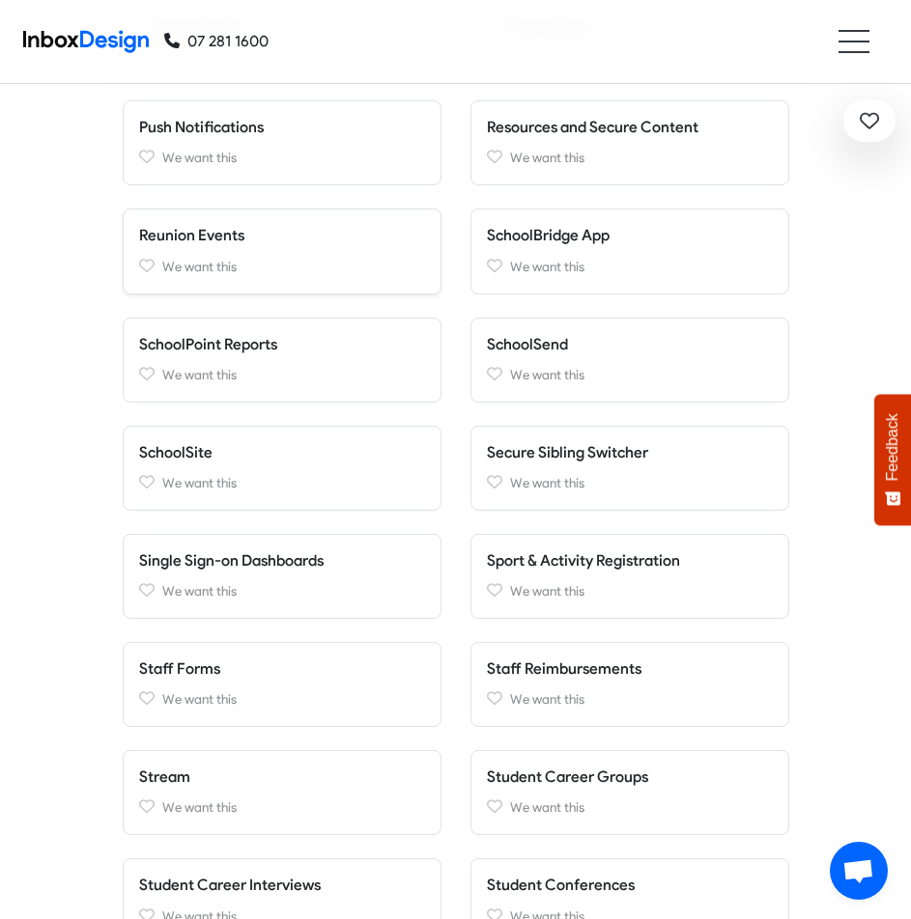
scroll to position [2414, 0]
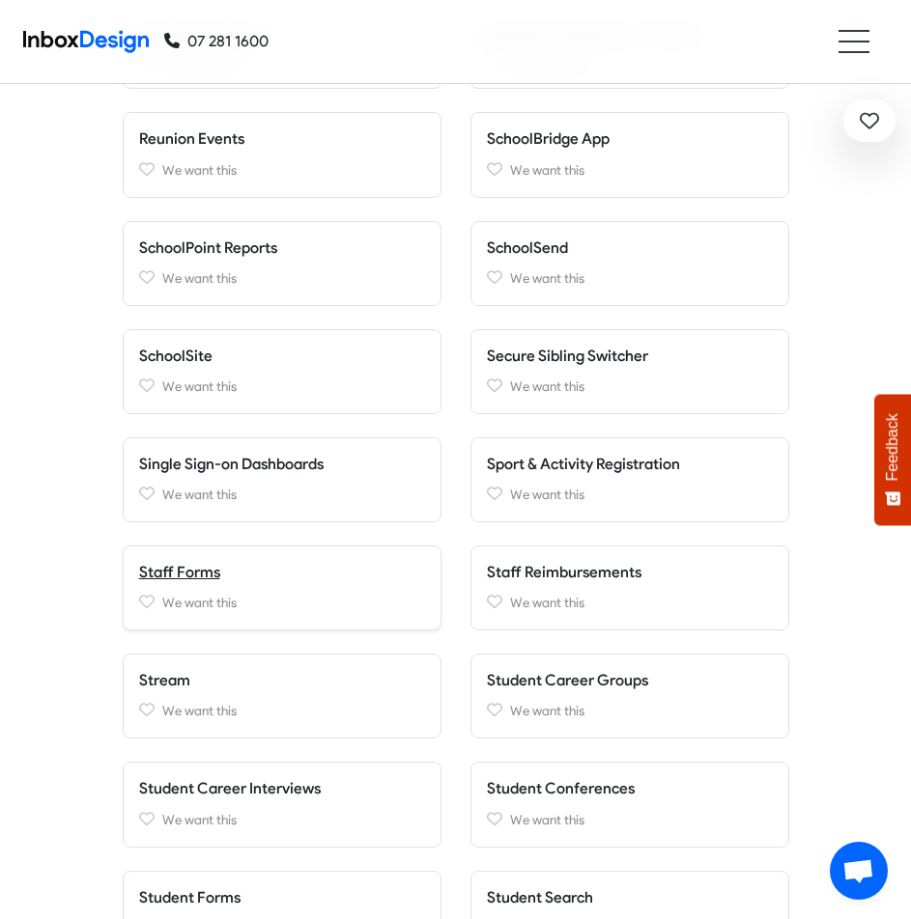
click at [188, 576] on link "Staff Forms" at bounding box center [179, 572] width 81 height 18
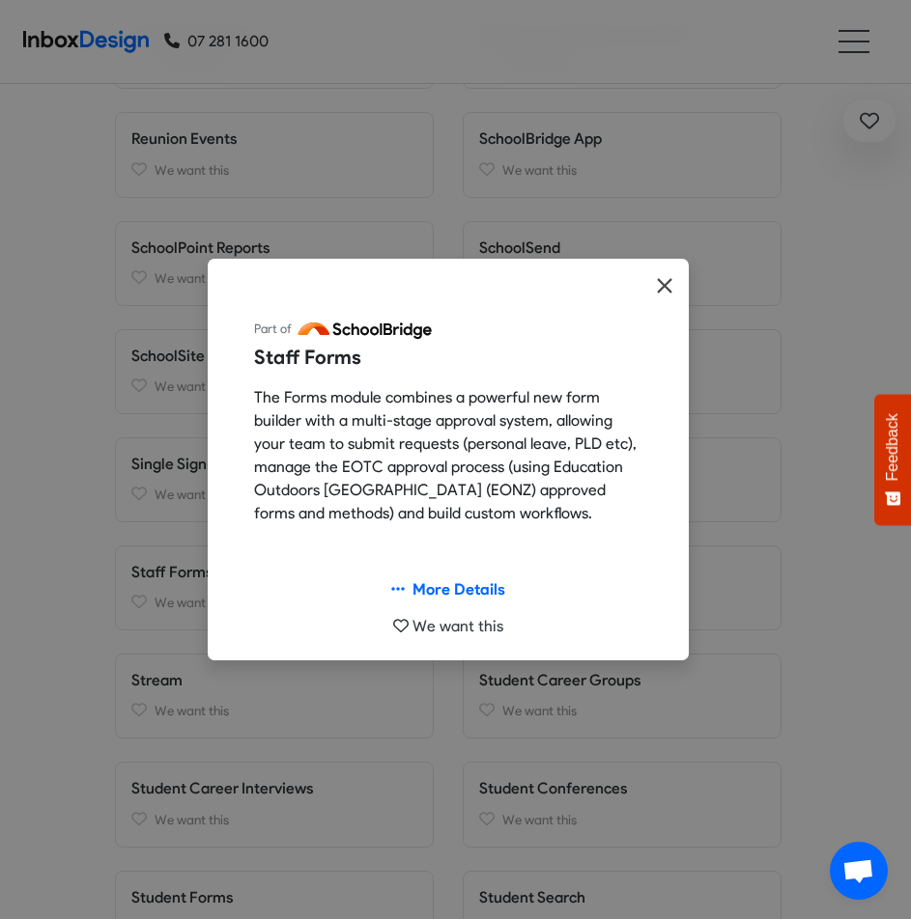
click at [677, 289] on button "Close" at bounding box center [664, 286] width 48 height 55
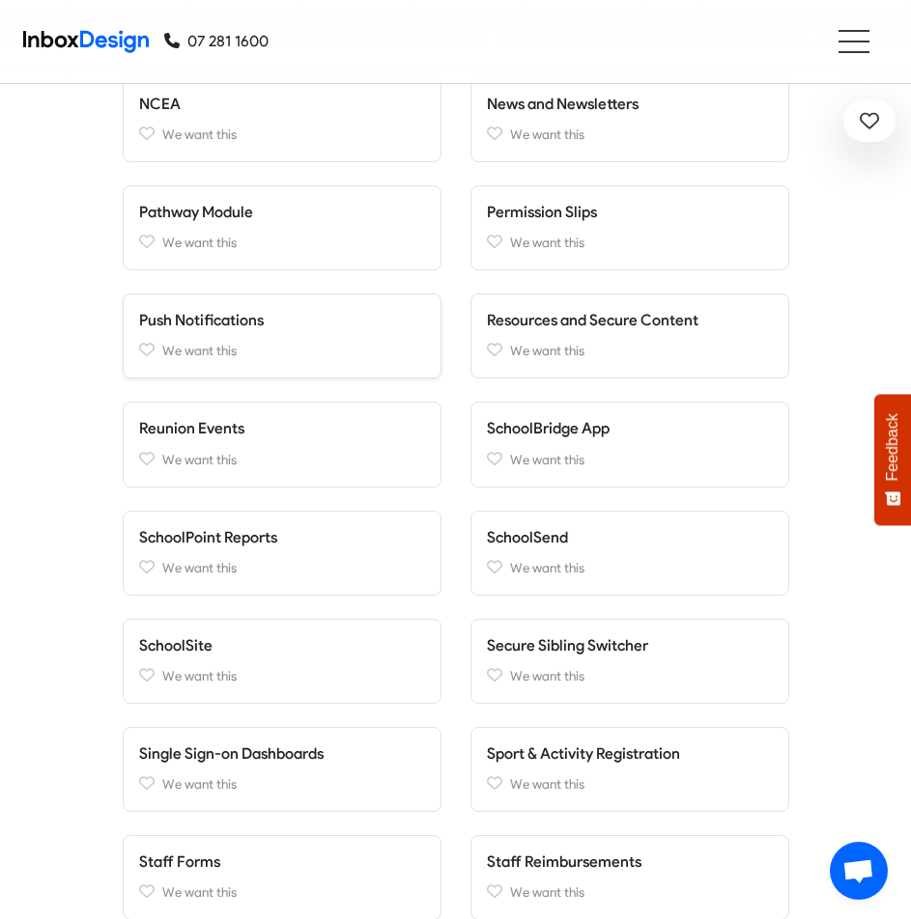
scroll to position [1738, 0]
